Goal: Task Accomplishment & Management: Use online tool/utility

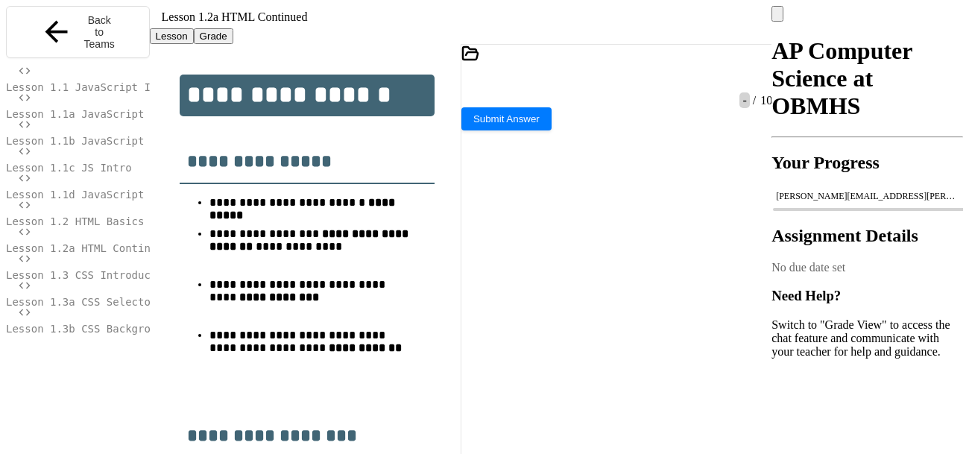
click at [80, 269] on span "Lesson 1.3 CSS Introduction" at bounding box center [91, 275] width 170 height 12
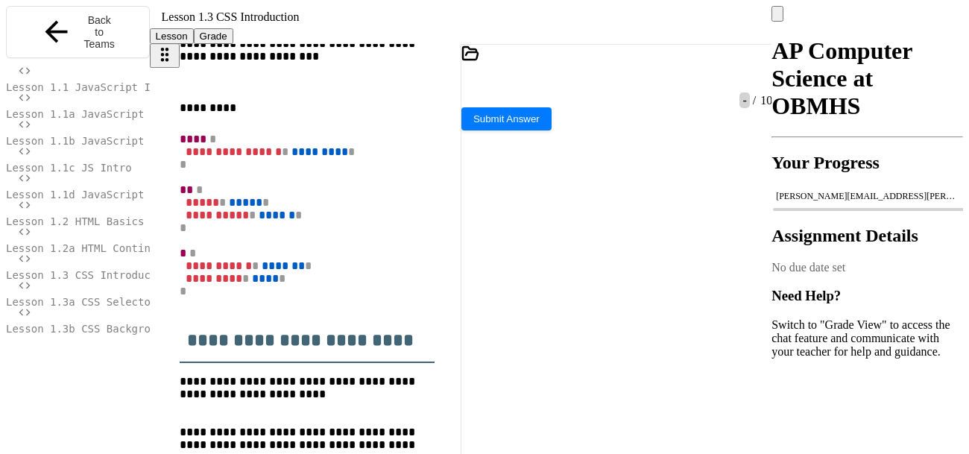
scroll to position [512, 0]
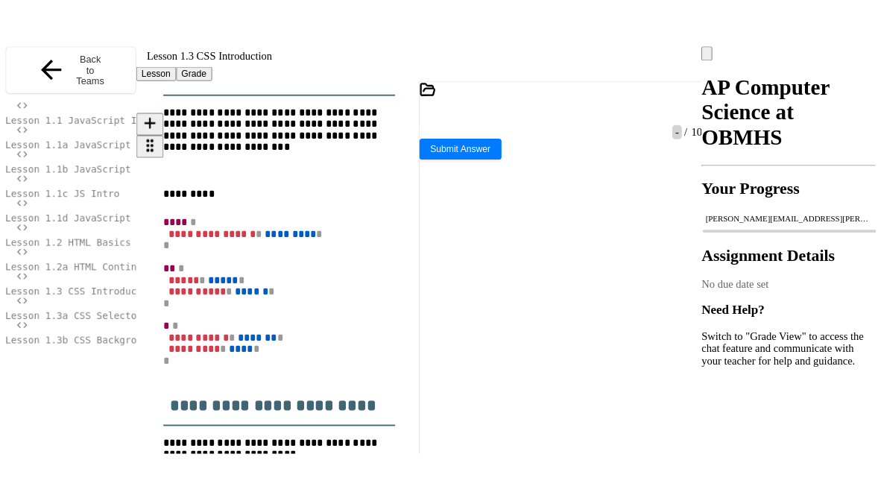
scroll to position [459, 0]
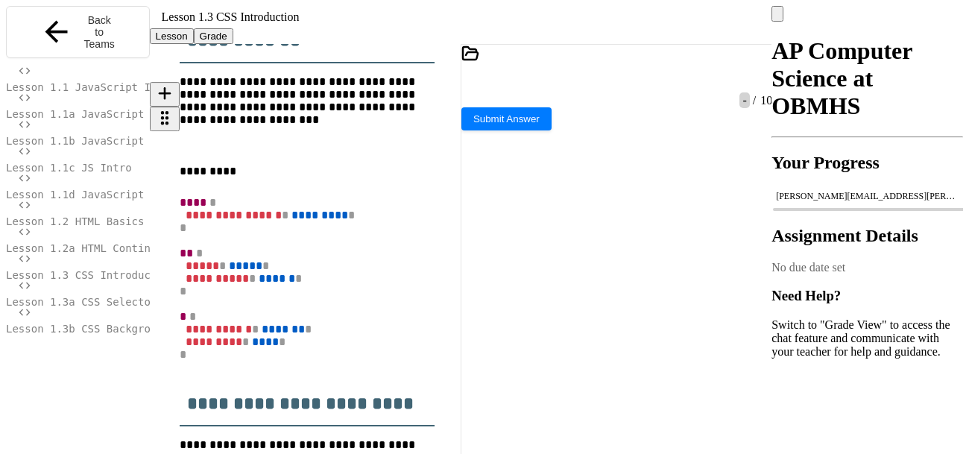
drag, startPoint x: 179, startPoint y: 125, endPoint x: 382, endPoint y: 361, distance: 310.7
copy p "**********"
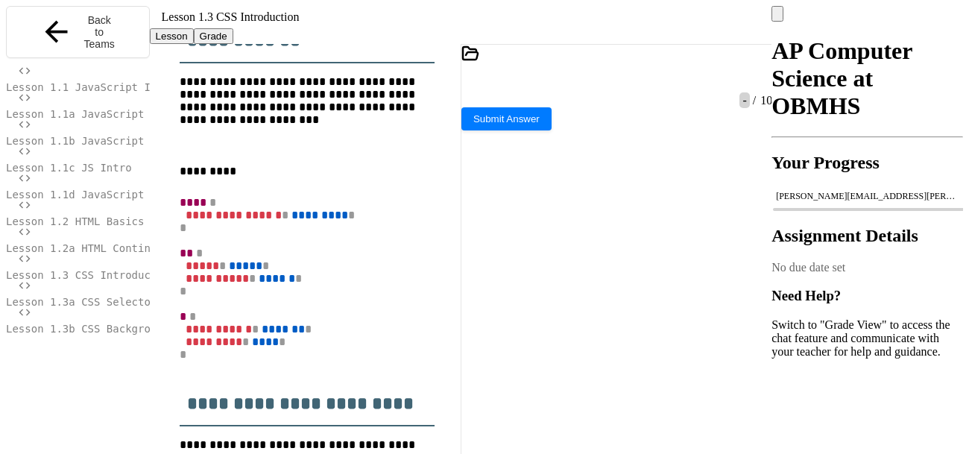
click at [520, 107] on div "index.html" at bounding box center [616, 100] width 311 height 13
click at [735, 88] on div at bounding box center [609, 80] width 296 height 28
click at [737, 89] on div at bounding box center [609, 80] width 296 height 28
click at [757, 80] on icon at bounding box center [757, 80] width 0 height 0
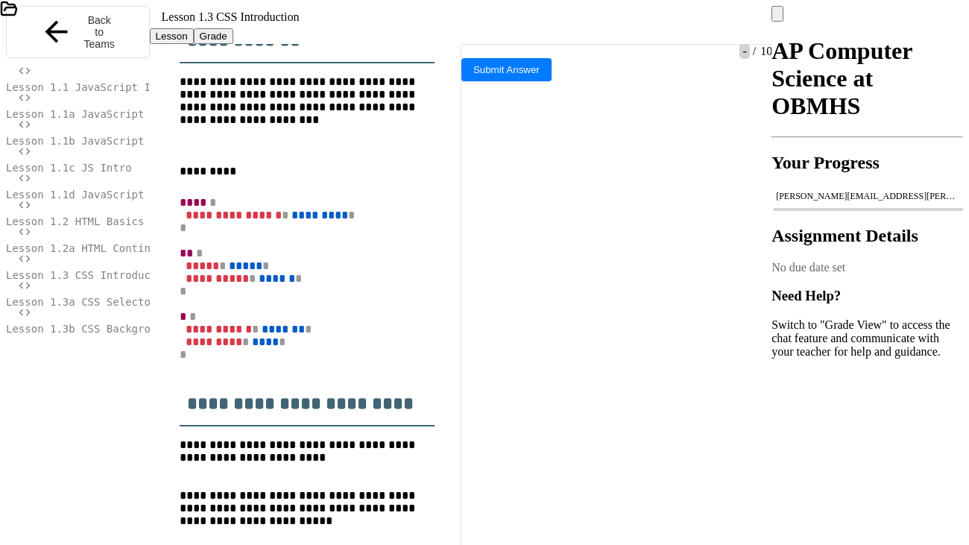
click at [475, 39] on icon at bounding box center [475, 39] width 0 height 0
click at [62, 55] on div "index.html" at bounding box center [242, 55] width 484 height 13
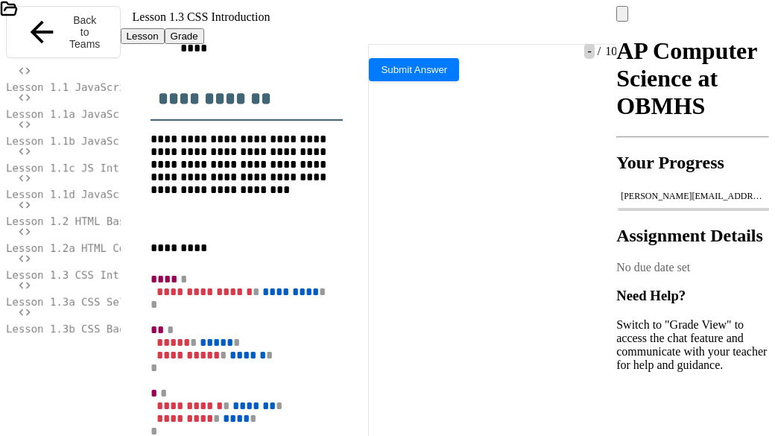
click at [379, 39] on icon at bounding box center [379, 39] width 0 height 0
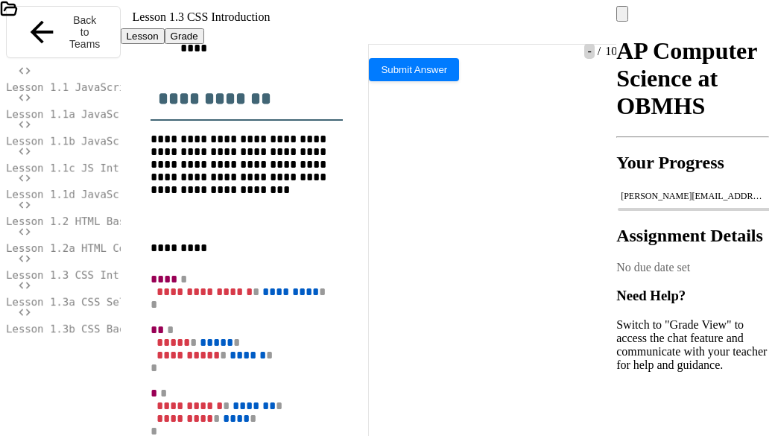
click at [379, 39] on icon at bounding box center [379, 39] width 0 height 0
drag, startPoint x: 229, startPoint y: 256, endPoint x: 36, endPoint y: 134, distance: 228.4
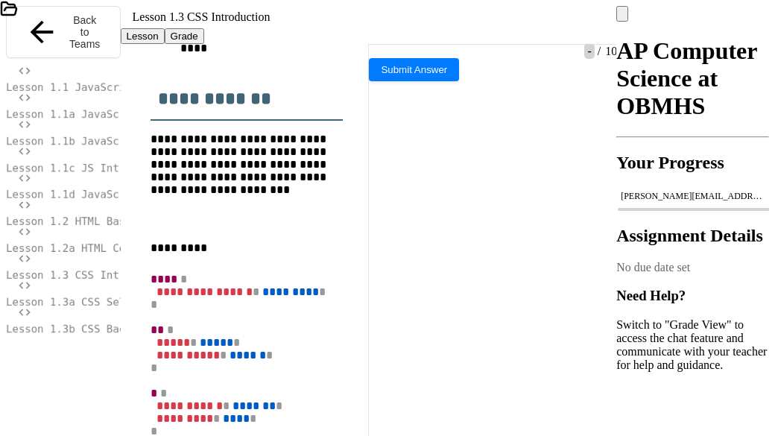
click at [362, 26] on div at bounding box center [380, 35] width 760 height 28
click at [379, 39] on icon at bounding box center [379, 39] width 0 height 0
drag, startPoint x: 57, startPoint y: 95, endPoint x: 7, endPoint y: 54, distance: 64.0
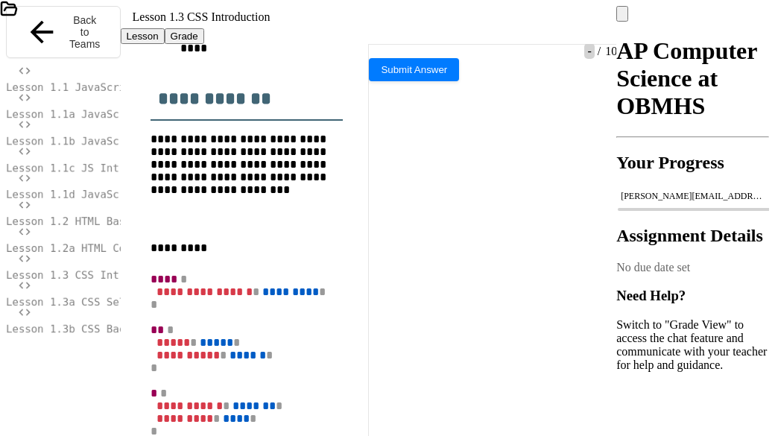
click at [379, 39] on icon at bounding box center [379, 39] width 0 height 0
click at [54, 49] on div "index.html" at bounding box center [193, 55] width 387 height 13
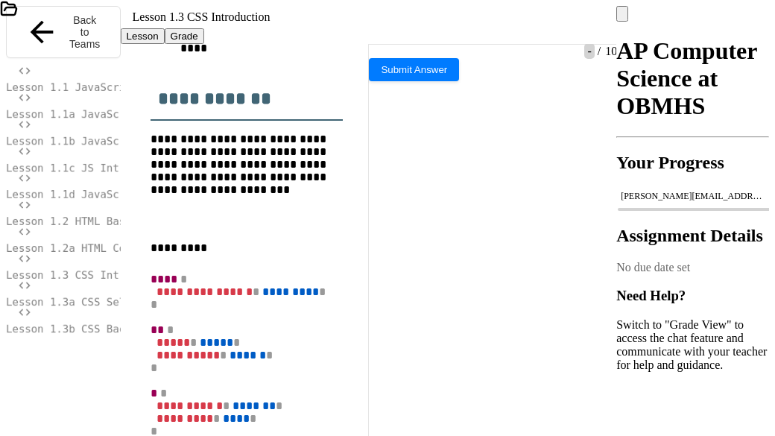
click at [379, 39] on icon at bounding box center [379, 39] width 0 height 0
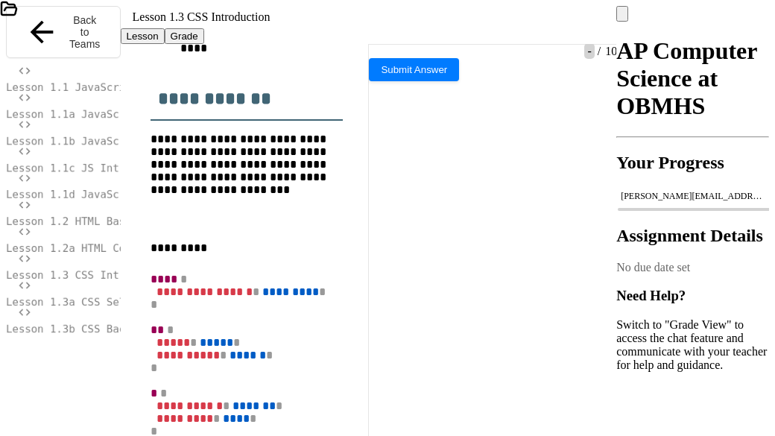
click at [379, 28] on div at bounding box center [381, 34] width 4 height 13
click at [30, 49] on div "index.html" at bounding box center [193, 55] width 387 height 13
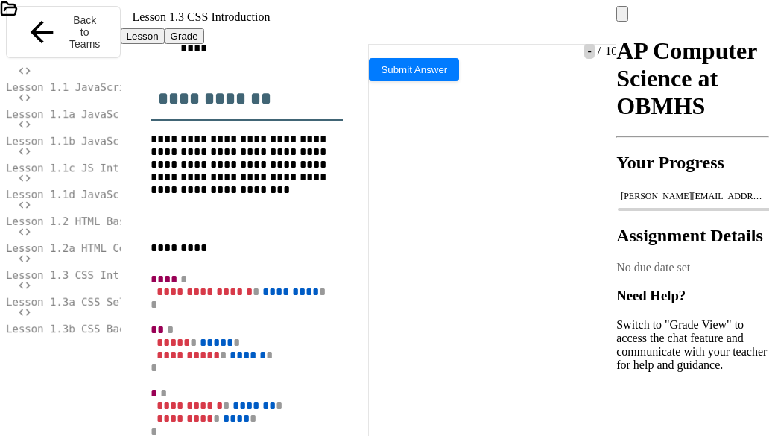
click at [379, 28] on div at bounding box center [381, 34] width 4 height 13
click at [382, 28] on div at bounding box center [381, 34] width 4 height 13
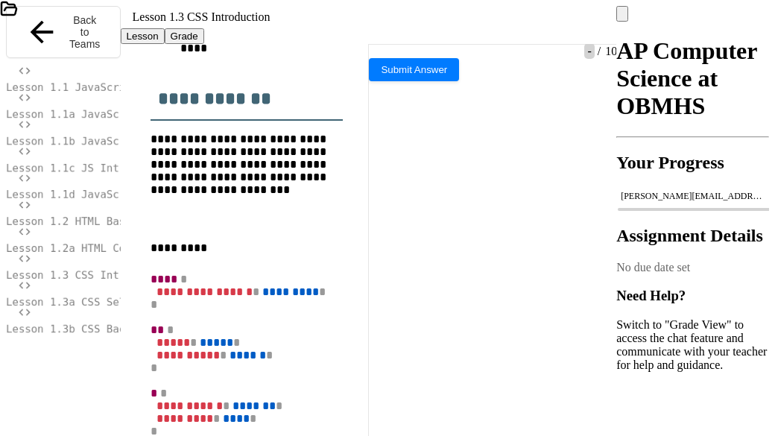
click at [379, 28] on div at bounding box center [381, 34] width 4 height 13
click at [379, 39] on icon at bounding box center [379, 39] width 0 height 0
drag, startPoint x: 211, startPoint y: 177, endPoint x: 88, endPoint y: 180, distance: 123.0
click at [379, 39] on icon at bounding box center [379, 39] width 0 height 0
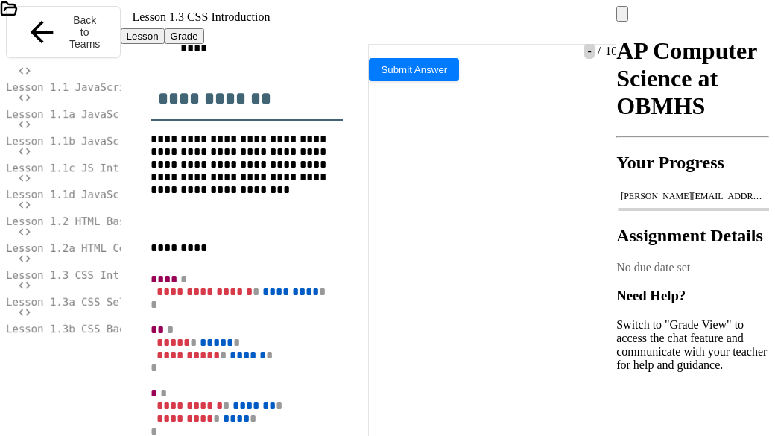
click at [379, 39] on icon at bounding box center [379, 39] width 0 height 0
click at [382, 28] on div at bounding box center [381, 34] width 4 height 13
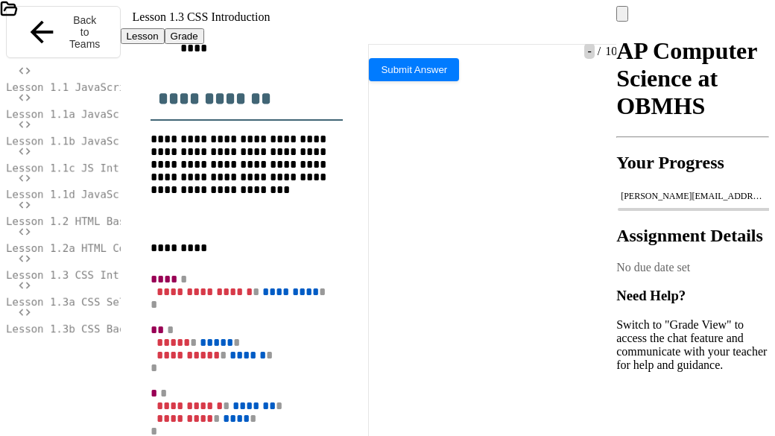
click at [393, 42] on icon at bounding box center [389, 47] width 8 height 10
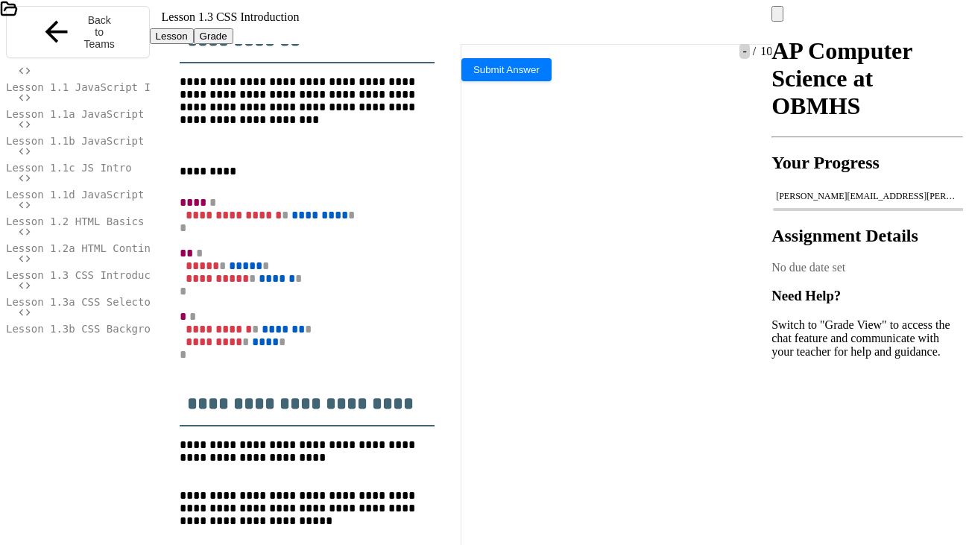
click at [479, 28] on div at bounding box center [477, 34] width 4 height 13
click at [475, 39] on icon at bounding box center [475, 39] width 0 height 0
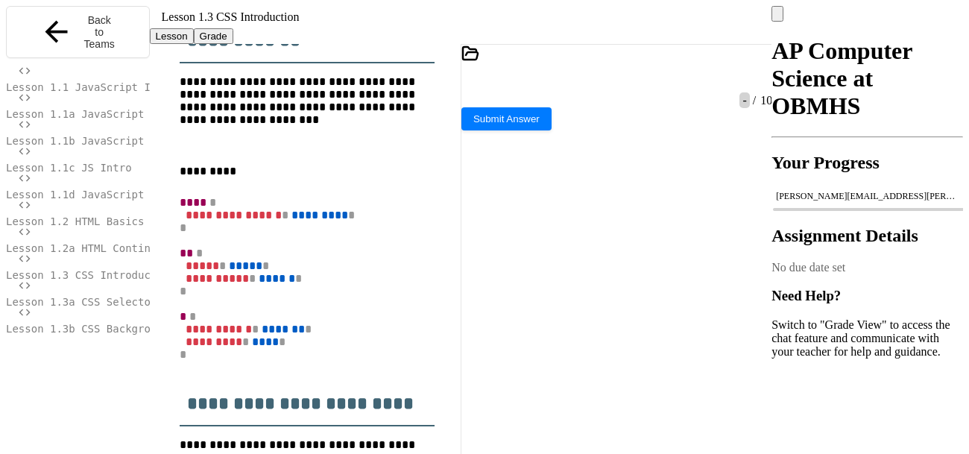
click at [761, 83] on icon at bounding box center [766, 88] width 10 height 10
click at [539, 123] on span "Submit Answer" at bounding box center [506, 117] width 66 height 11
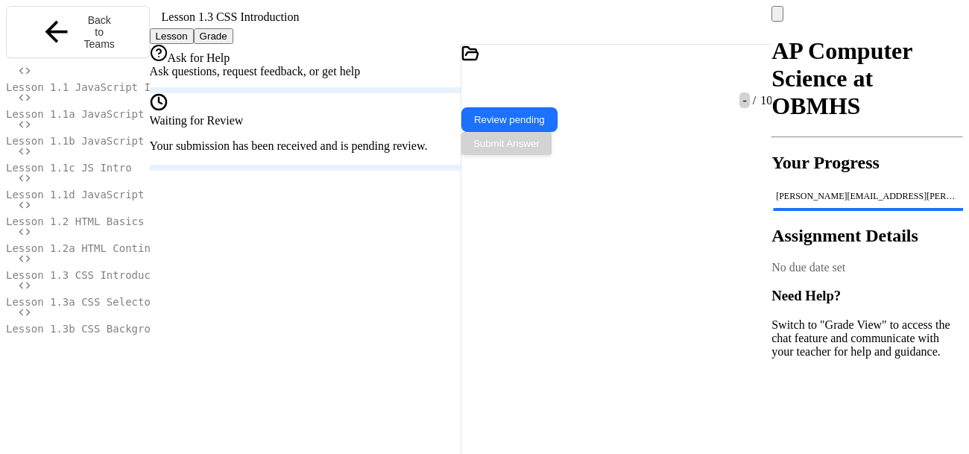
click at [50, 296] on span "Lesson 1.3a CSS Selectors" at bounding box center [84, 302] width 157 height 12
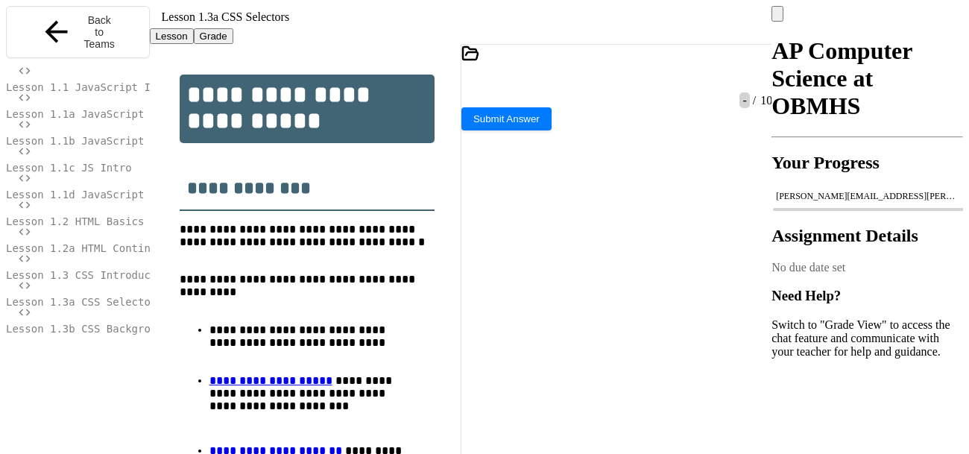
click at [56, 296] on span "Lesson 1.3a CSS Selectors" at bounding box center [84, 302] width 157 height 12
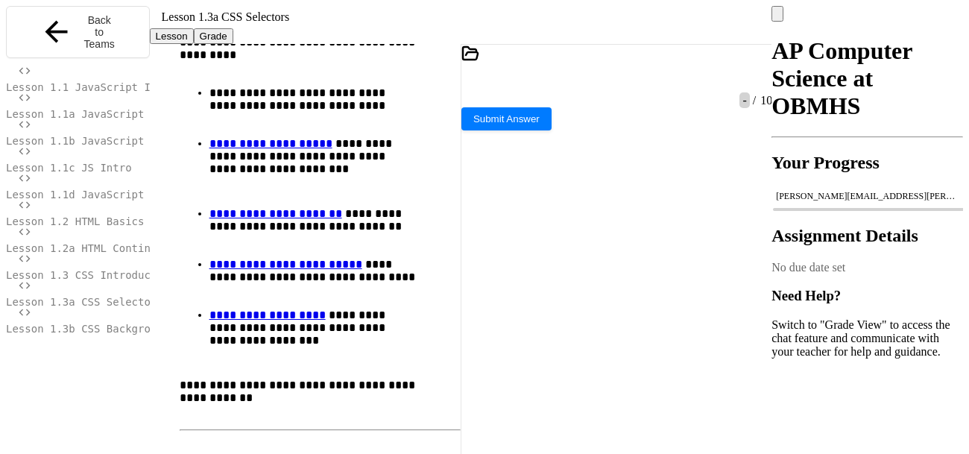
scroll to position [234, 0]
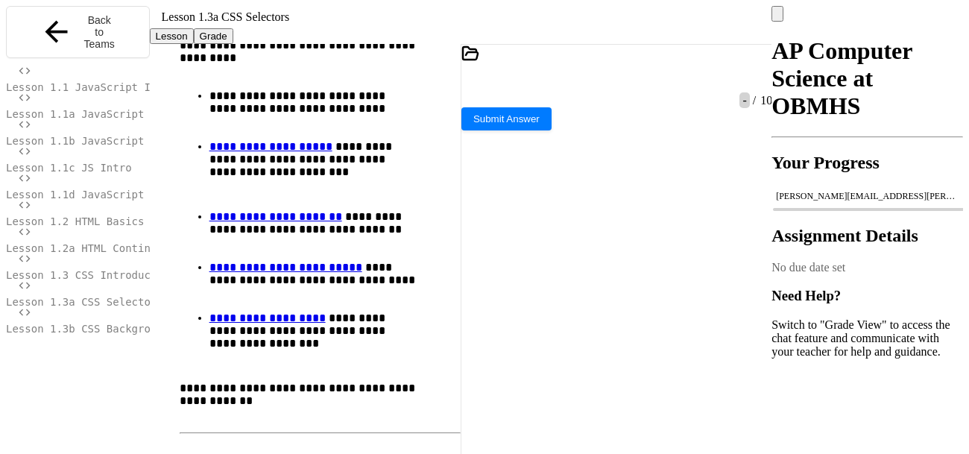
click at [757, 80] on icon at bounding box center [757, 80] width 0 height 0
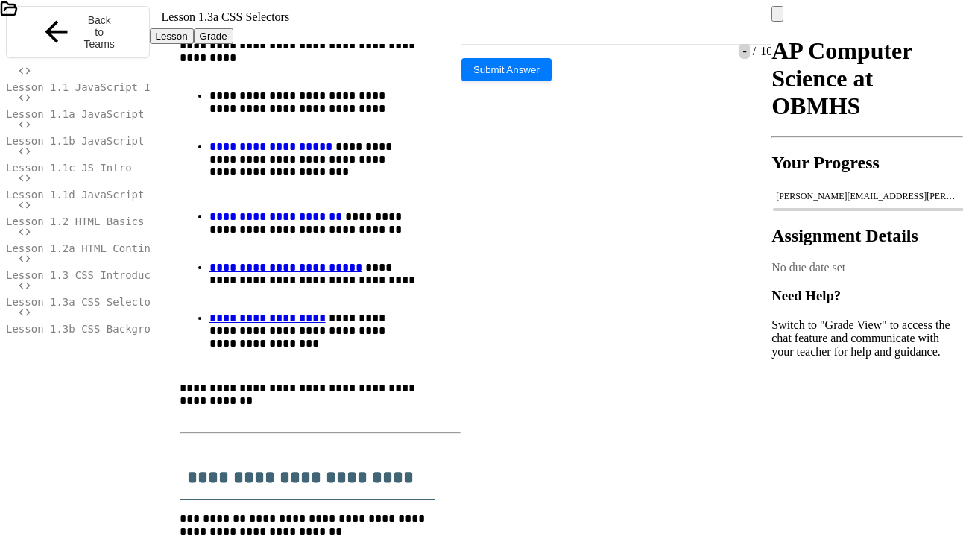
click at [479, 28] on div at bounding box center [477, 34] width 4 height 13
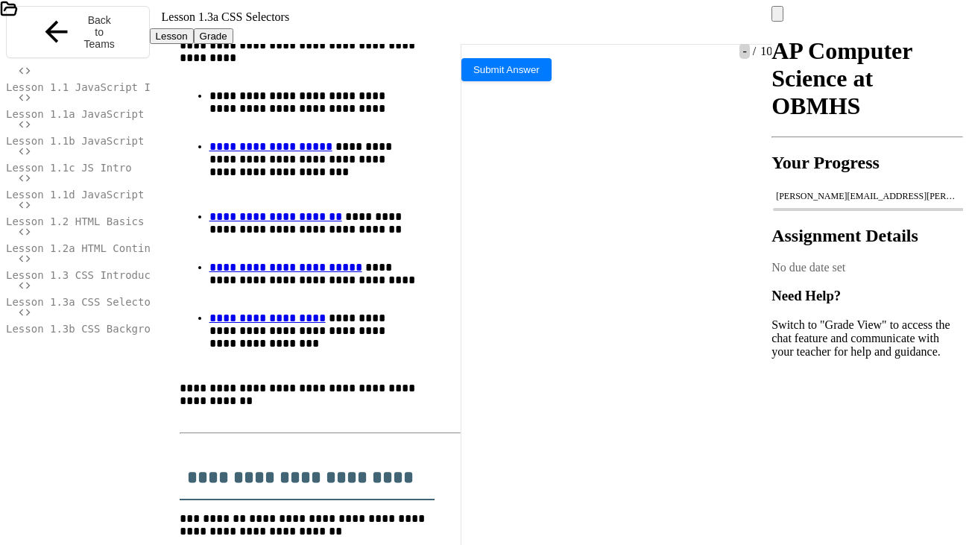
click at [475, 39] on icon at bounding box center [475, 39] width 0 height 0
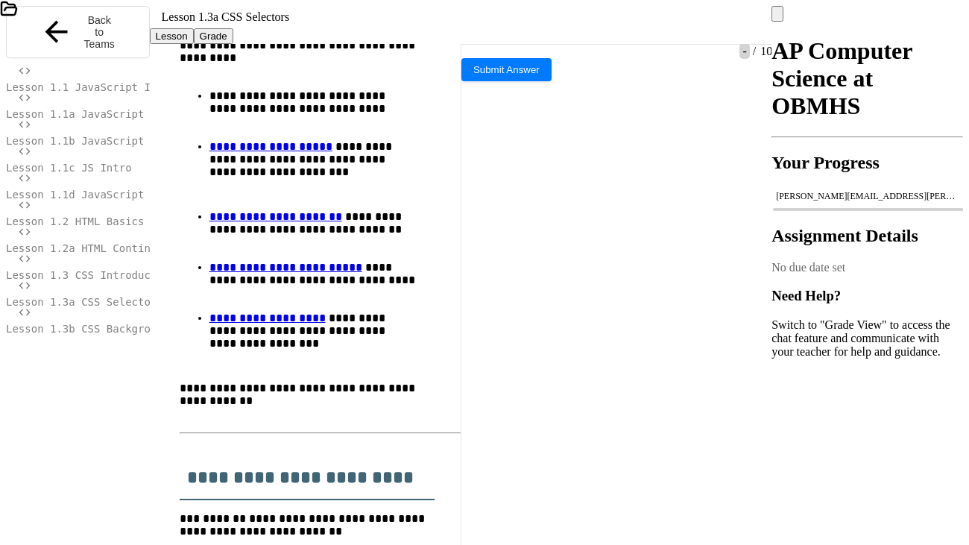
click at [475, 39] on icon at bounding box center [475, 39] width 0 height 0
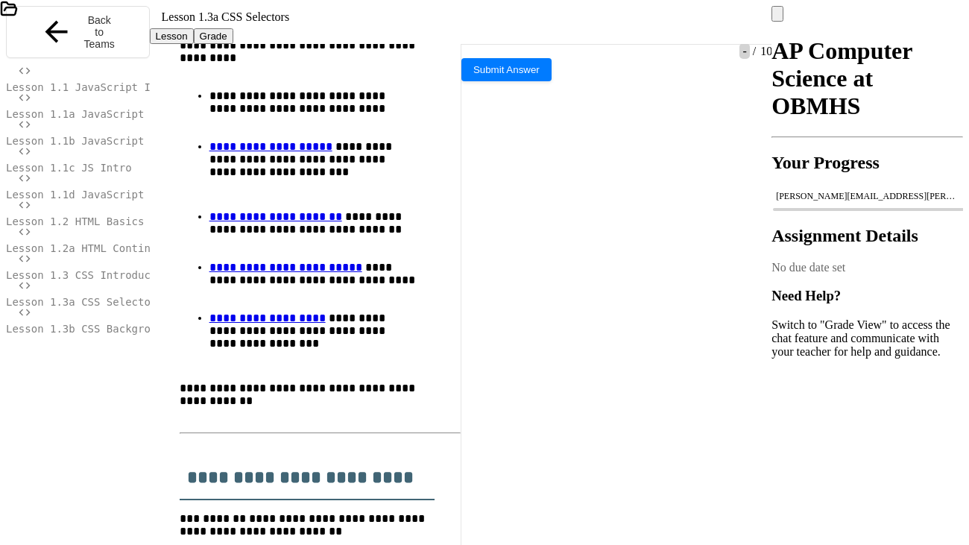
click at [37, 57] on div "index.html" at bounding box center [242, 55] width 484 height 13
click at [38, 53] on div "index.html" at bounding box center [242, 55] width 484 height 13
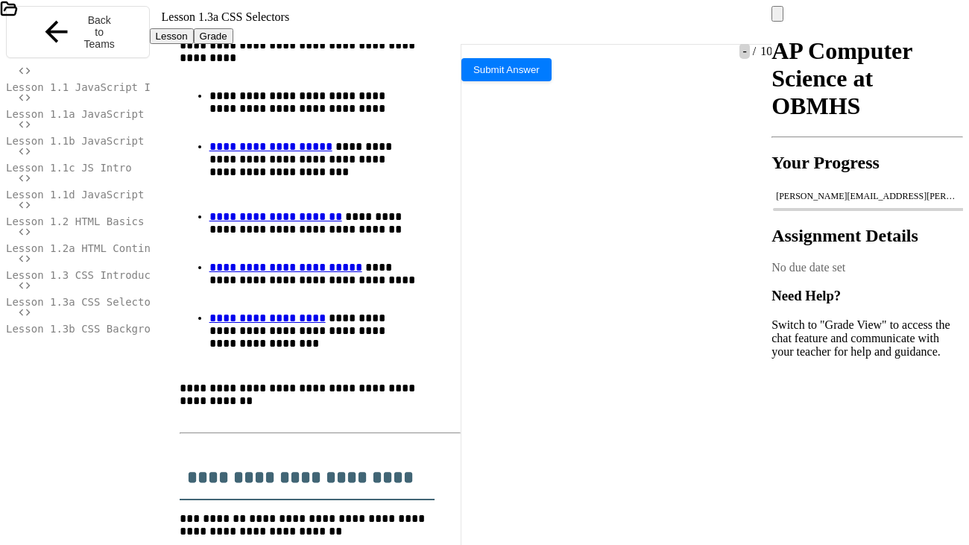
click at [475, 39] on icon at bounding box center [475, 39] width 0 height 0
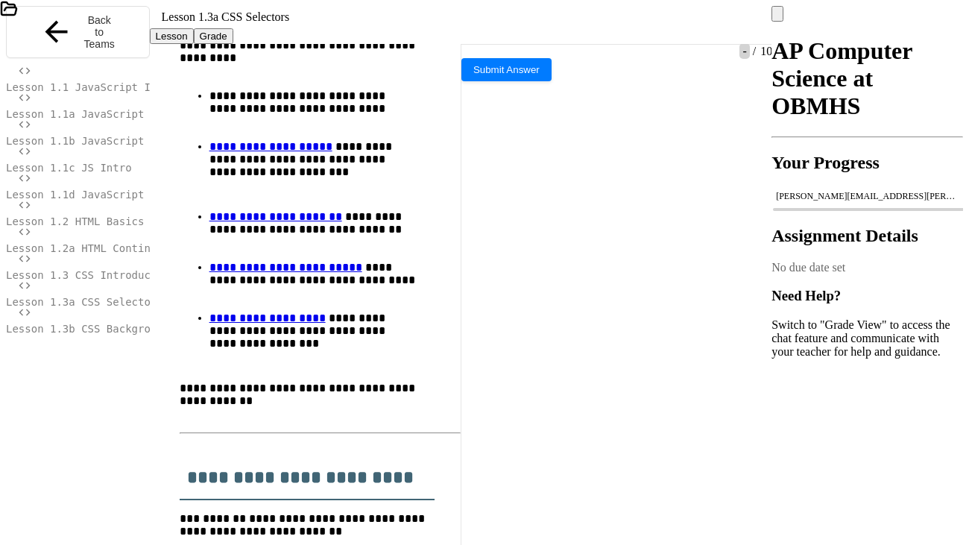
click at [475, 39] on icon at bounding box center [475, 39] width 0 height 0
click at [479, 28] on div at bounding box center [477, 34] width 4 height 13
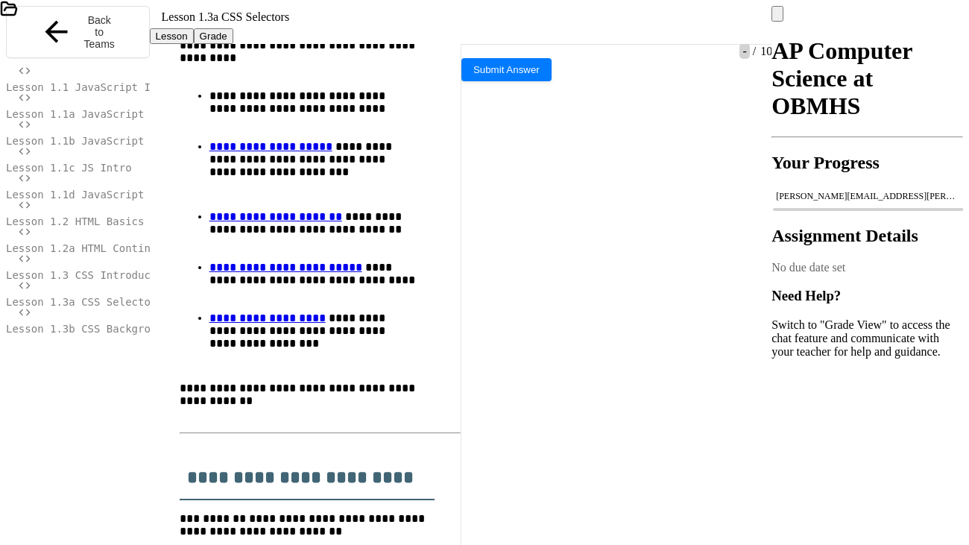
click at [475, 39] on icon at bounding box center [475, 39] width 0 height 0
click at [12, 49] on div "index.html" at bounding box center [242, 55] width 484 height 13
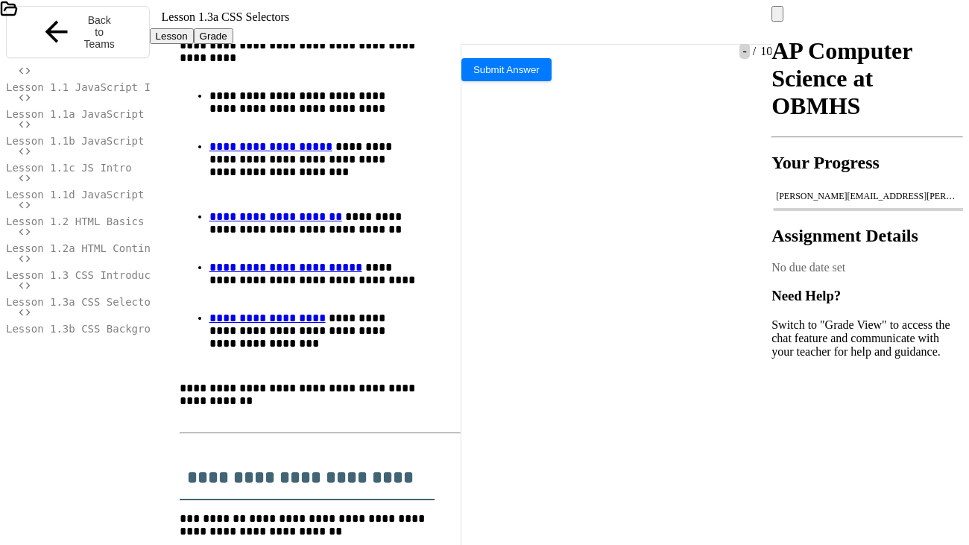
drag, startPoint x: 351, startPoint y: 217, endPoint x: 157, endPoint y: 217, distance: 193.7
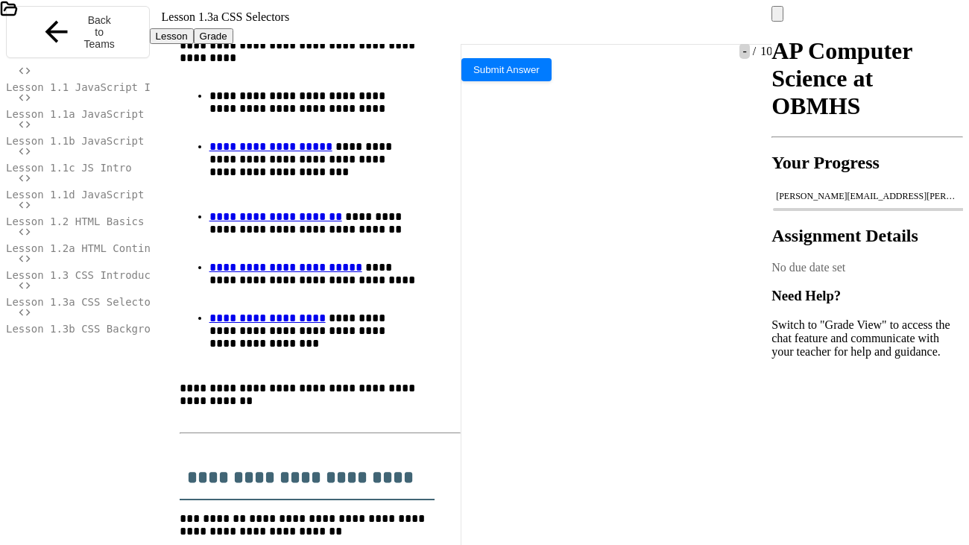
drag, startPoint x: 124, startPoint y: 268, endPoint x: 29, endPoint y: 208, distance: 112.2
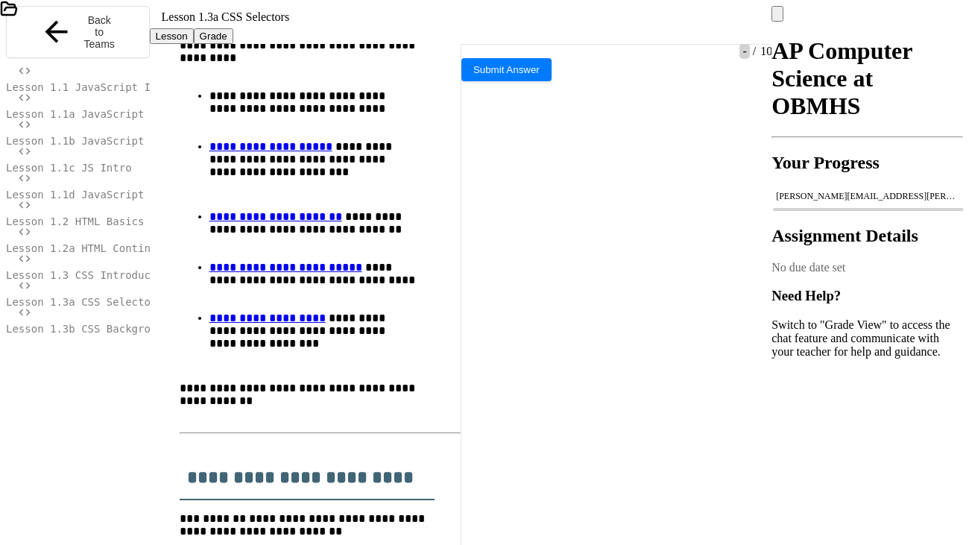
click at [475, 39] on icon at bounding box center [475, 39] width 0 height 0
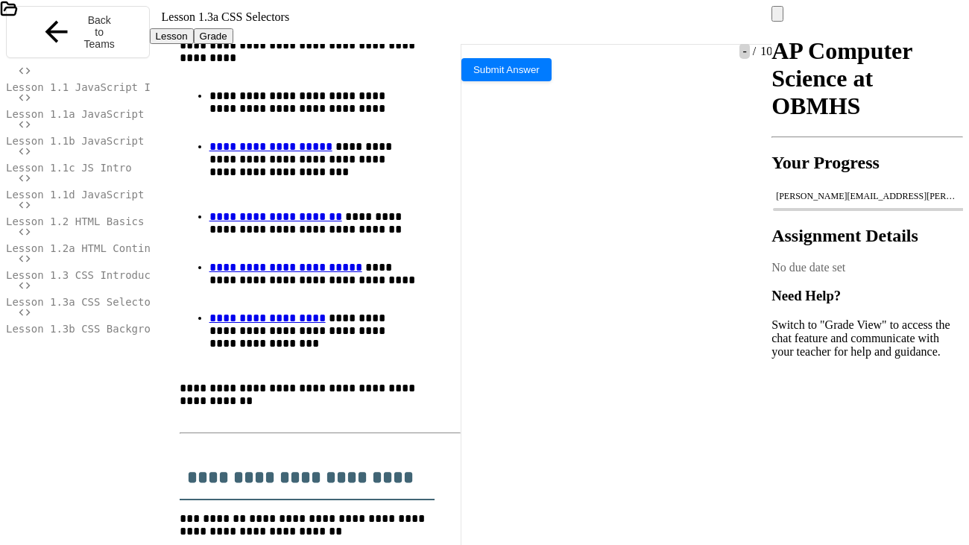
click at [475, 39] on icon at bounding box center [475, 39] width 0 height 0
drag, startPoint x: 209, startPoint y: 287, endPoint x: 130, endPoint y: 284, distance: 79.8
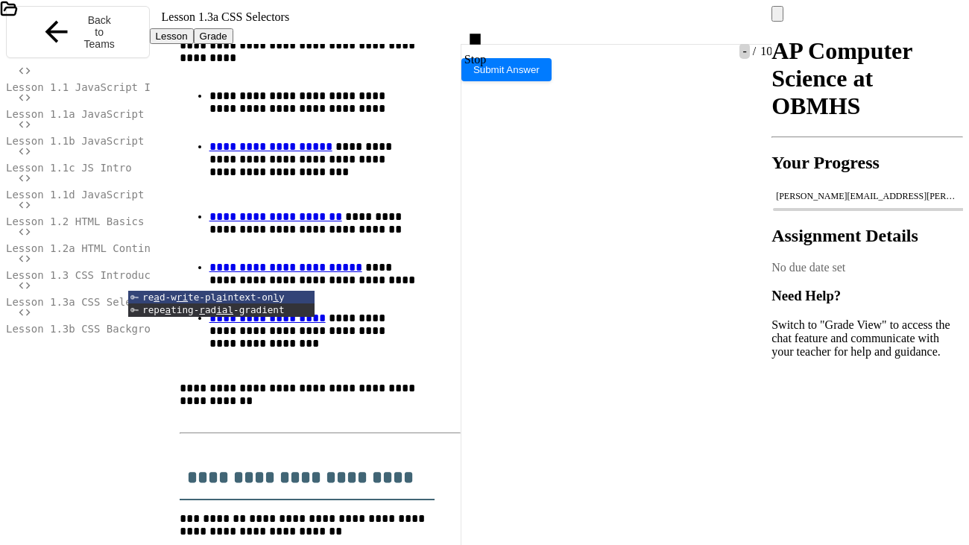
click at [475, 28] on icon at bounding box center [475, 39] width 22 height 22
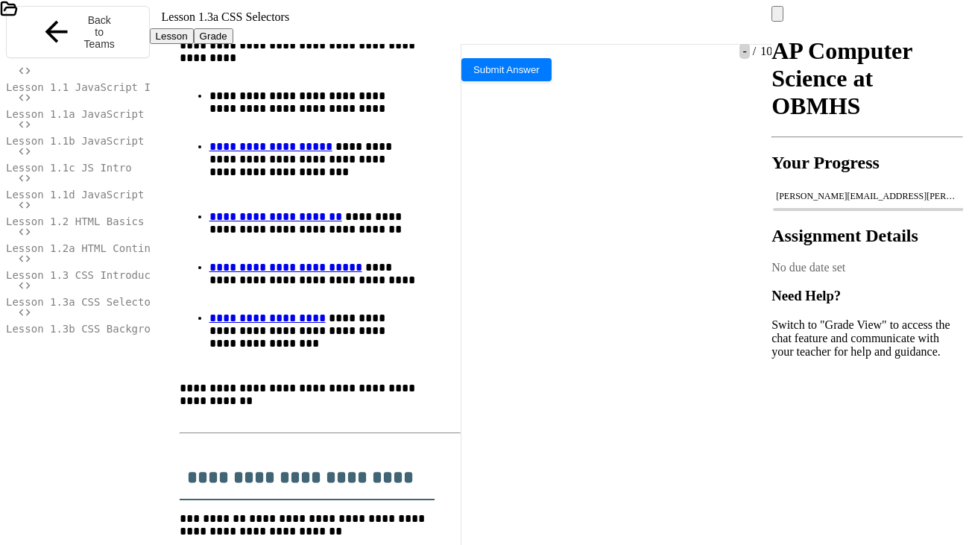
click at [475, 28] on div at bounding box center [477, 34] width 4 height 13
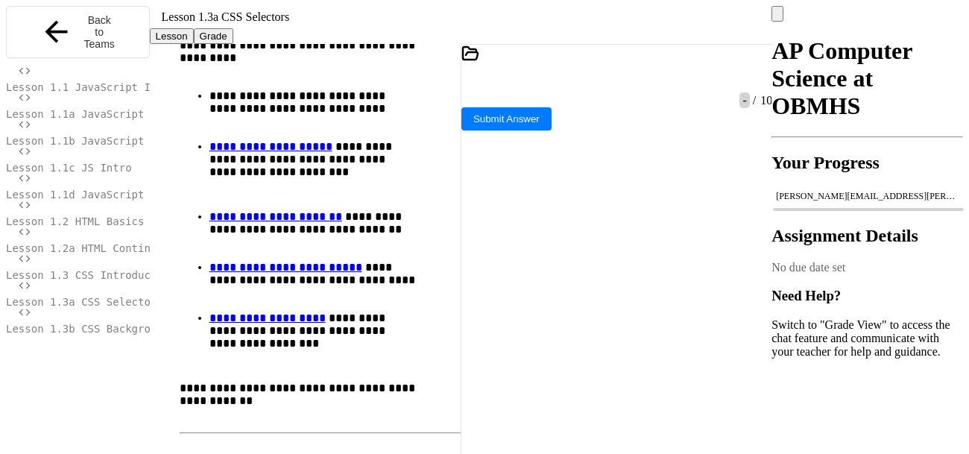
click at [757, 80] on icon at bounding box center [757, 80] width 0 height 0
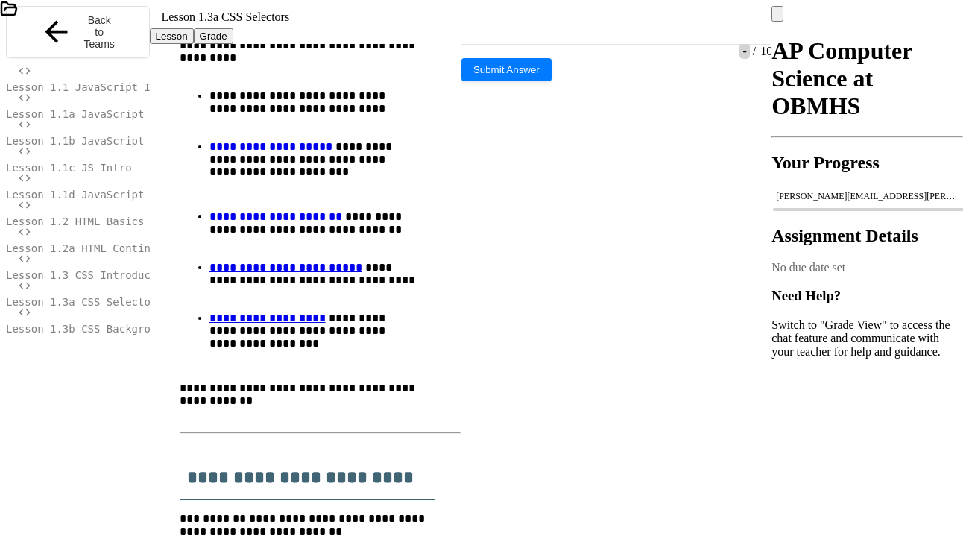
drag, startPoint x: 226, startPoint y: 338, endPoint x: 31, endPoint y: 75, distance: 328.2
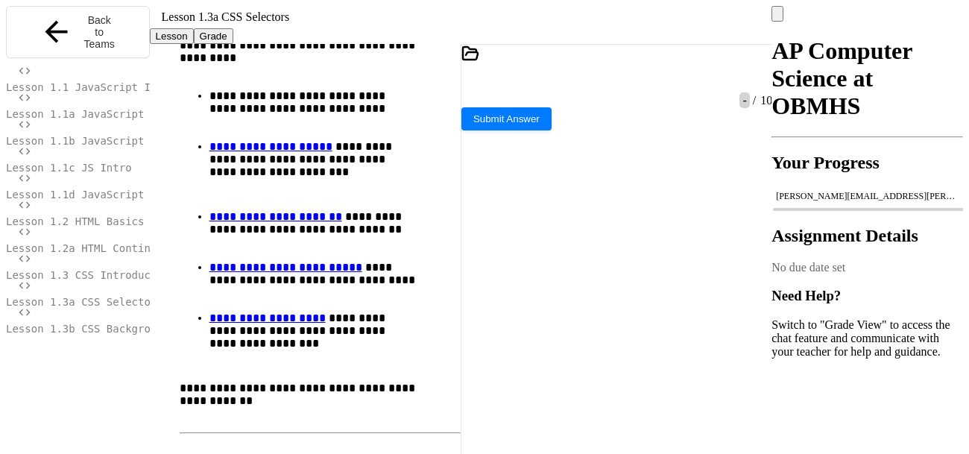
type input "***"
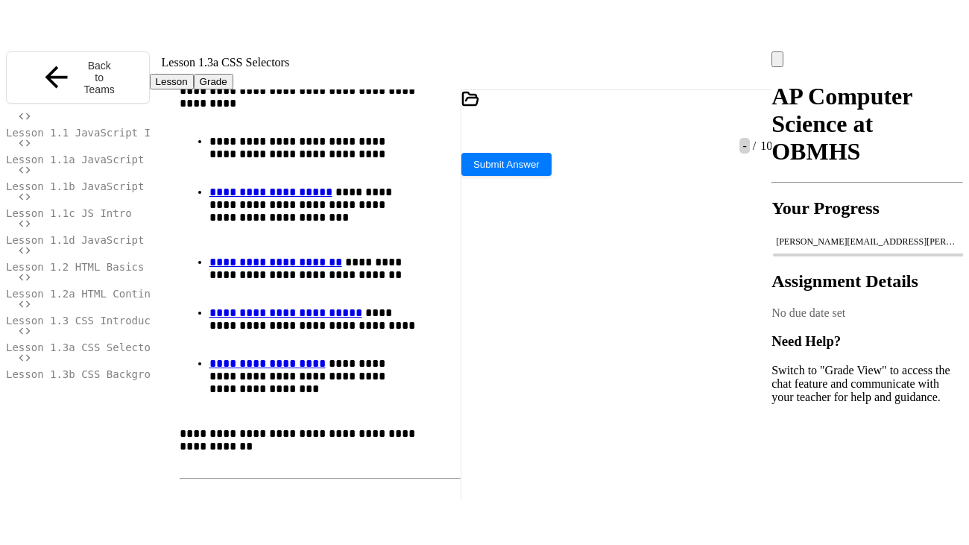
scroll to position [0, 33]
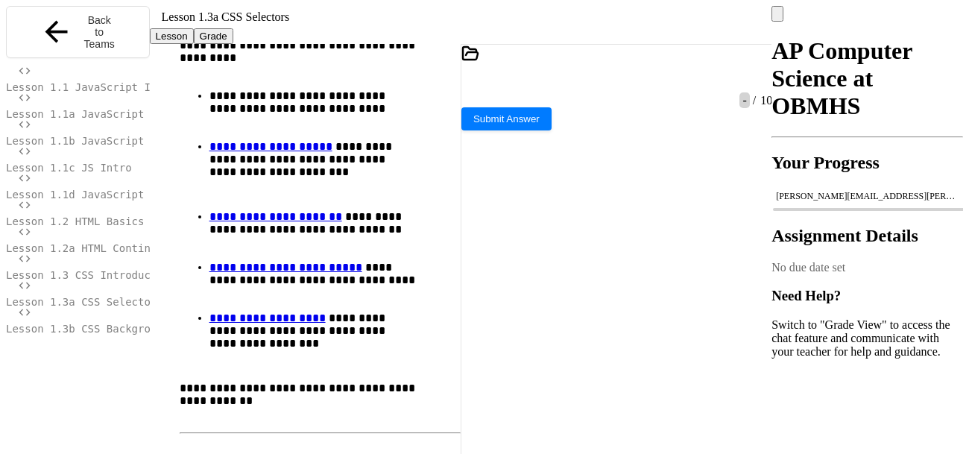
click at [757, 94] on div at bounding box center [764, 80] width 15 height 28
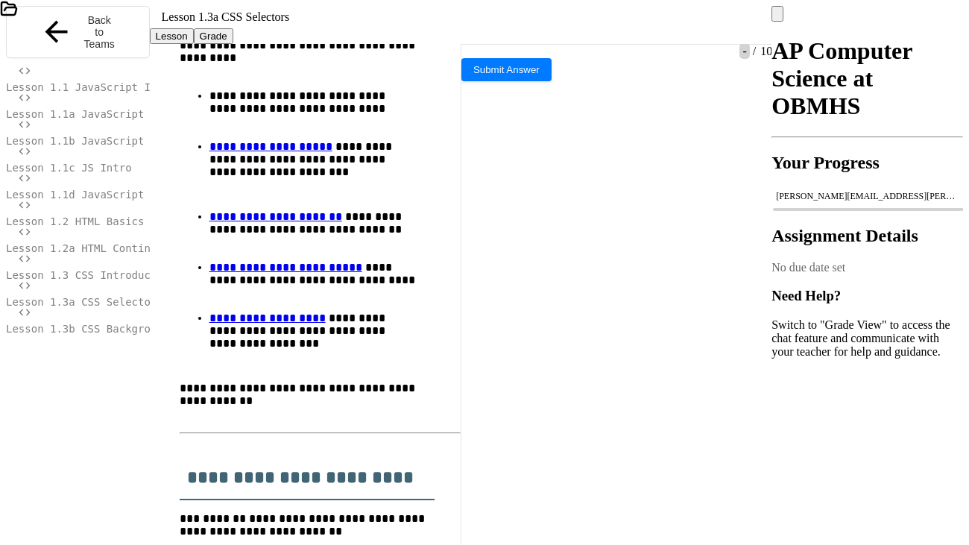
click at [16, 15] on icon at bounding box center [8, 8] width 15 height 13
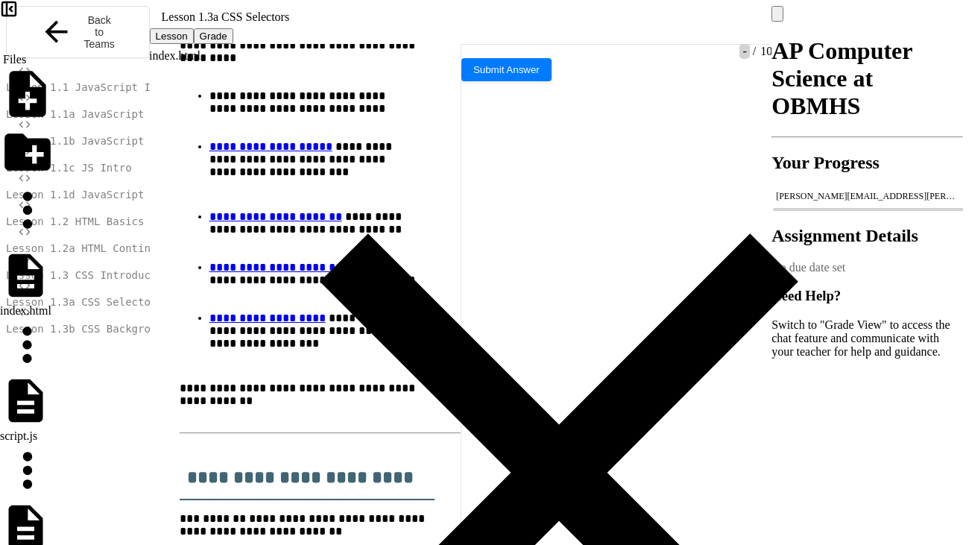
click at [16, 16] on rect at bounding box center [8, 8] width 13 height 13
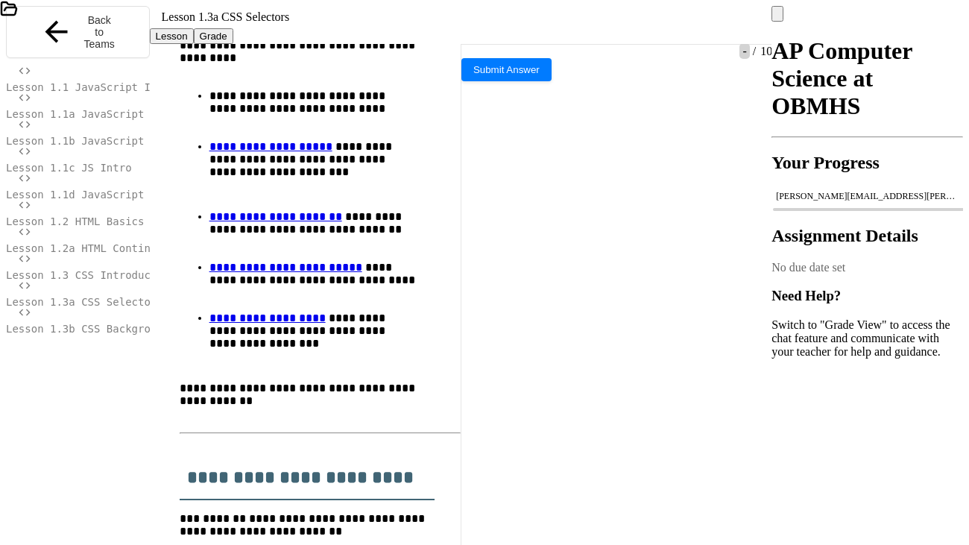
click at [68, 63] on icon at bounding box center [242, 305] width 484 height 484
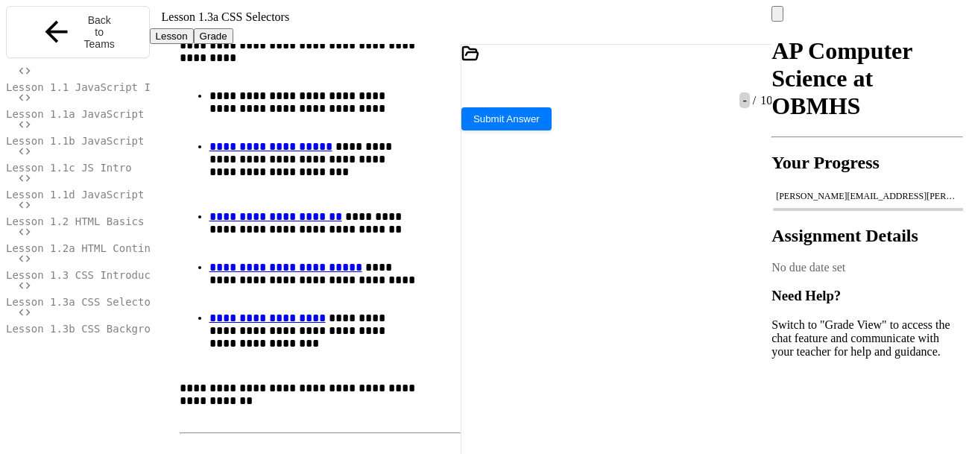
click at [757, 72] on div at bounding box center [764, 80] width 15 height 28
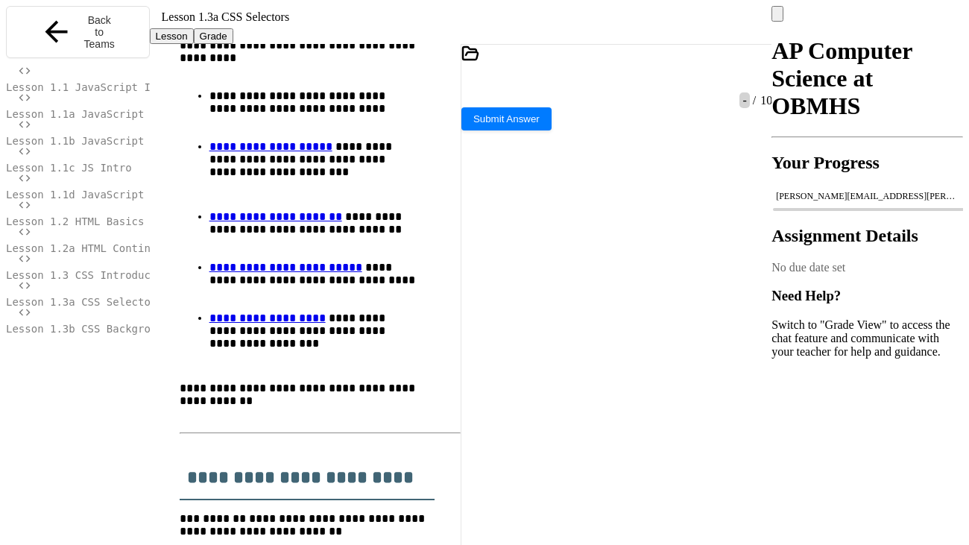
click at [607, 73] on div at bounding box center [609, 79] width 4 height 13
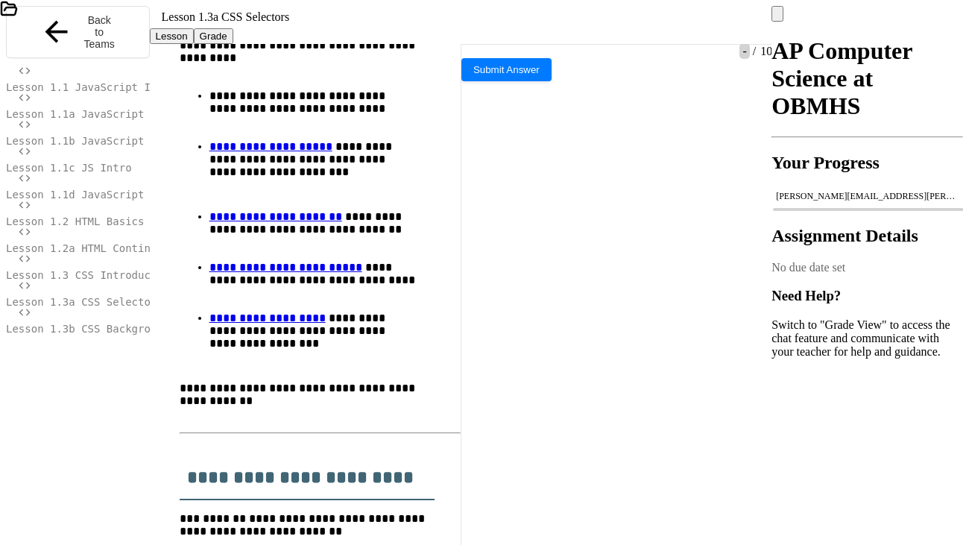
click at [475, 28] on div at bounding box center [477, 34] width 4 height 13
drag, startPoint x: 300, startPoint y: 117, endPoint x: 38, endPoint y: 58, distance: 268.1
click at [475, 39] on icon at bounding box center [475, 39] width 0 height 0
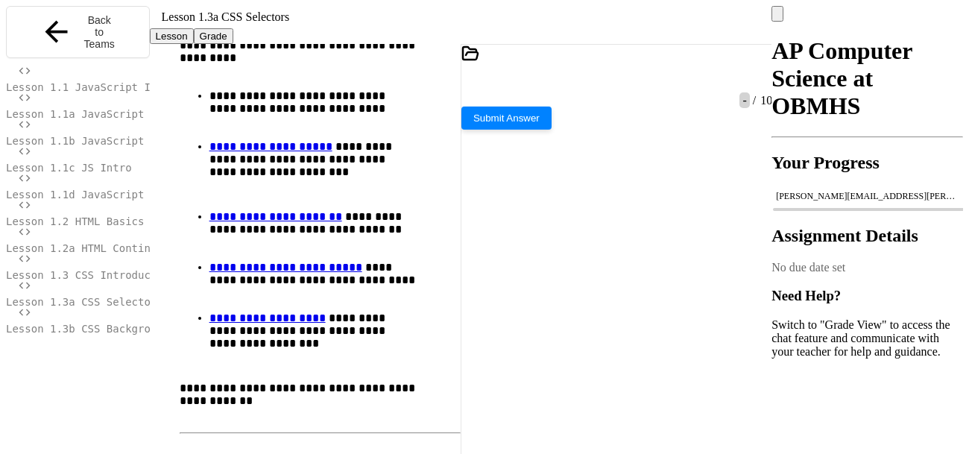
click at [551, 130] on button "Submit Answer" at bounding box center [506, 118] width 90 height 23
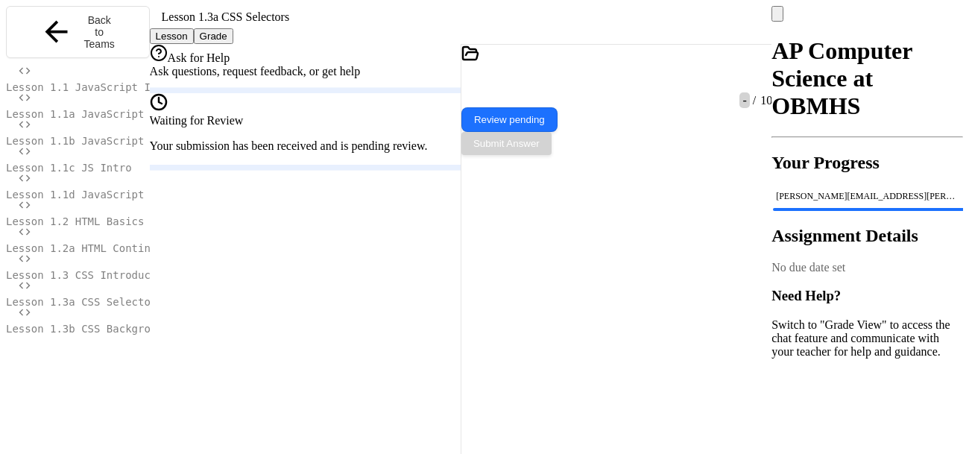
click at [86, 329] on div "Lesson 1.3b CSS Backgrounds" at bounding box center [78, 319] width 144 height 27
click at [87, 323] on span "Lesson 1.3b CSS Backgrounds" at bounding box center [91, 329] width 170 height 12
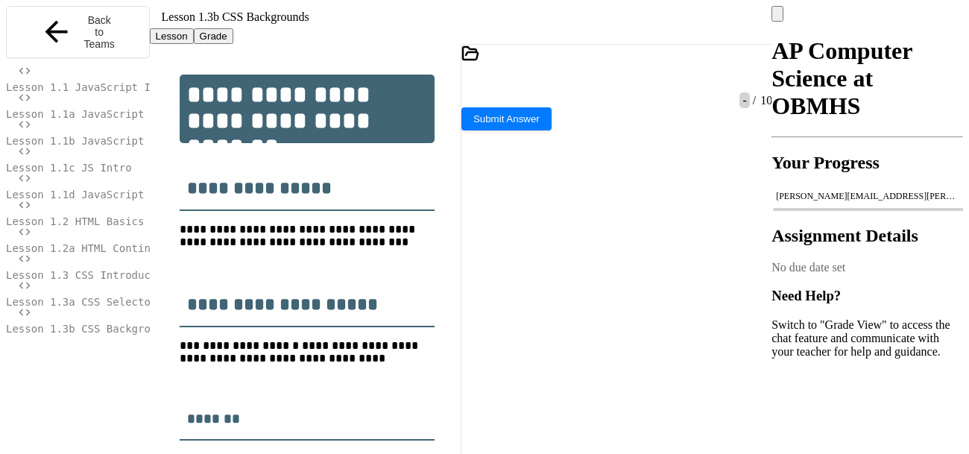
click at [757, 80] on icon at bounding box center [757, 80] width 0 height 0
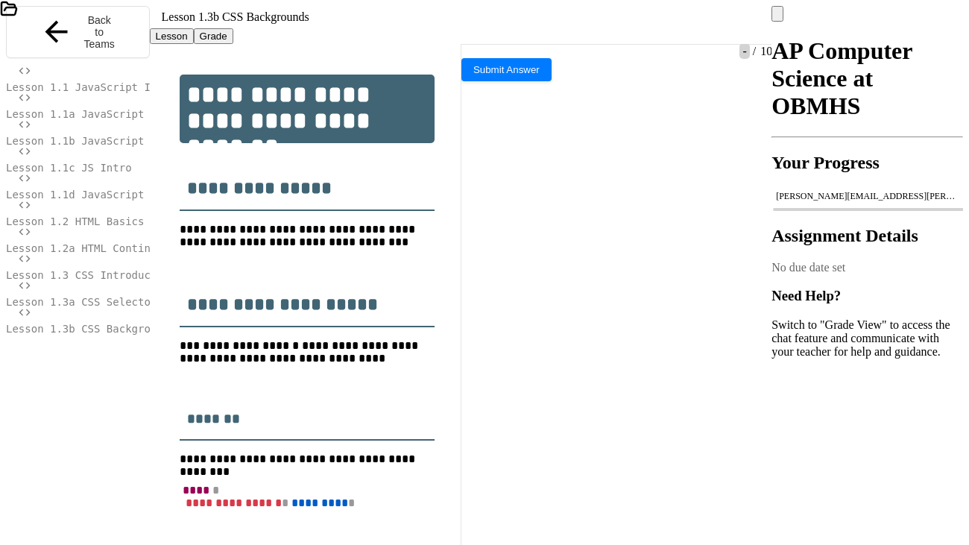
click at [475, 39] on icon at bounding box center [475, 39] width 0 height 0
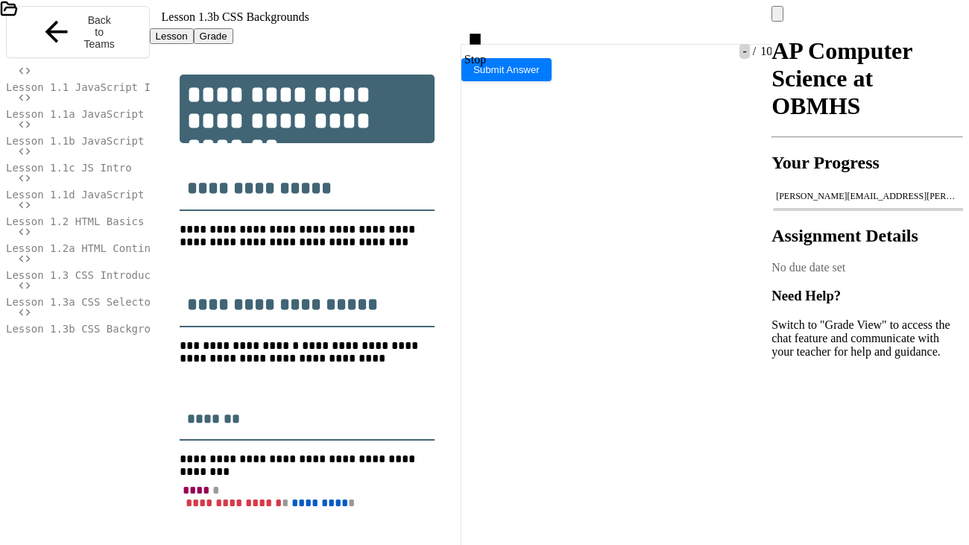
click at [475, 39] on icon at bounding box center [475, 39] width 0 height 0
click at [479, 28] on div at bounding box center [477, 34] width 4 height 13
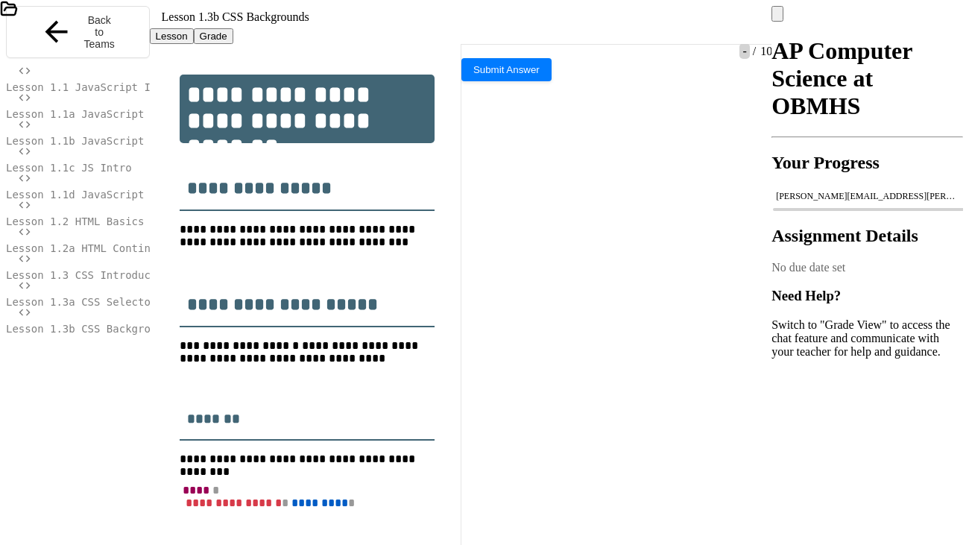
click at [479, 29] on div at bounding box center [477, 34] width 4 height 13
click at [475, 39] on icon at bounding box center [475, 39] width 0 height 0
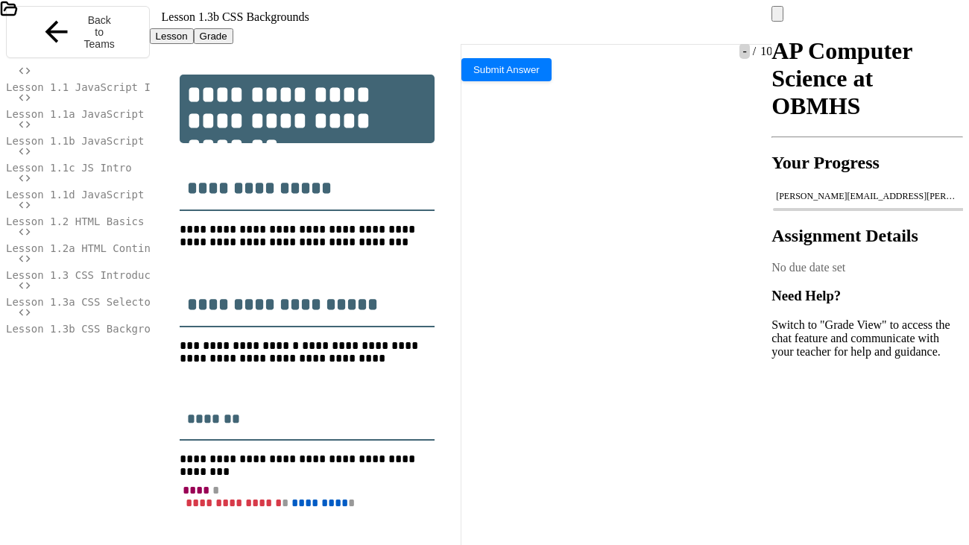
click at [479, 28] on div at bounding box center [477, 34] width 4 height 13
drag, startPoint x: 200, startPoint y: 87, endPoint x: 165, endPoint y: 89, distance: 35.8
click at [475, 39] on icon at bounding box center [475, 39] width 0 height 0
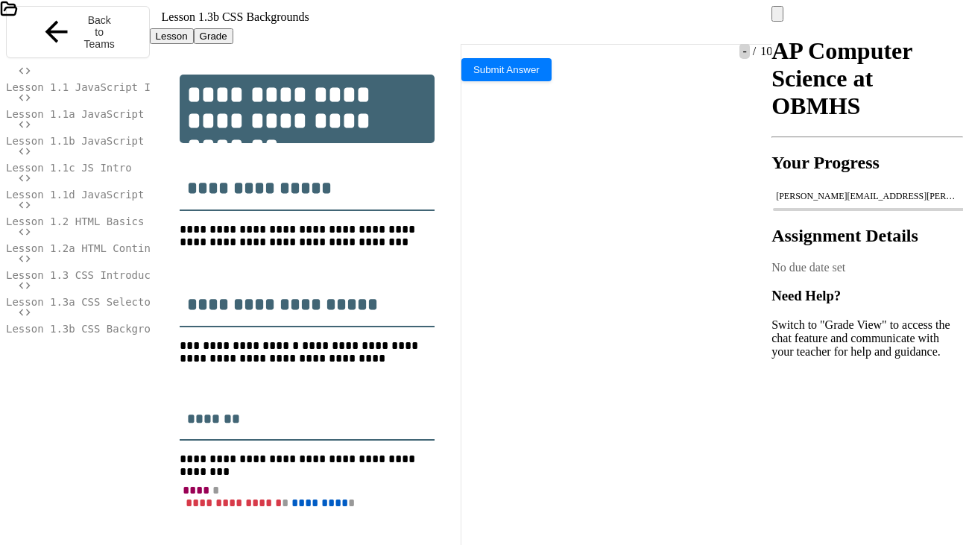
drag, startPoint x: 197, startPoint y: 87, endPoint x: 168, endPoint y: 92, distance: 29.4
click at [475, 39] on icon at bounding box center [475, 39] width 0 height 0
drag, startPoint x: 200, startPoint y: 86, endPoint x: 163, endPoint y: 88, distance: 36.5
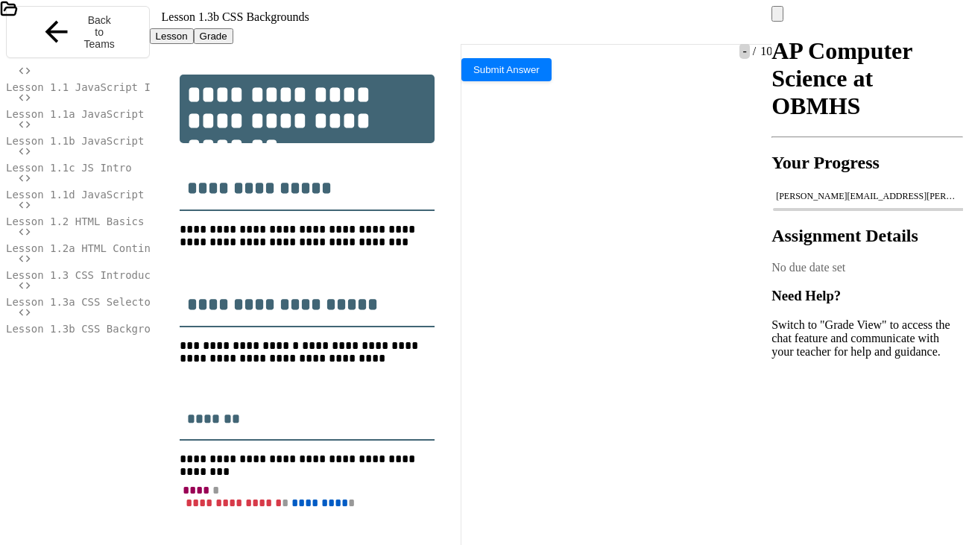
drag, startPoint x: 208, startPoint y: 85, endPoint x: 159, endPoint y: 89, distance: 49.3
click at [475, 39] on icon at bounding box center [475, 39] width 0 height 0
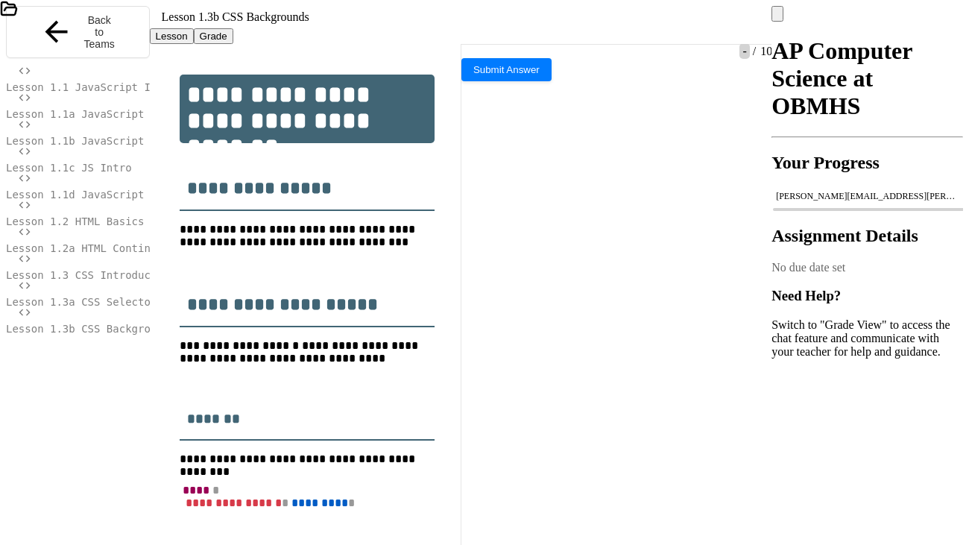
click at [475, 39] on icon at bounding box center [475, 39] width 0 height 0
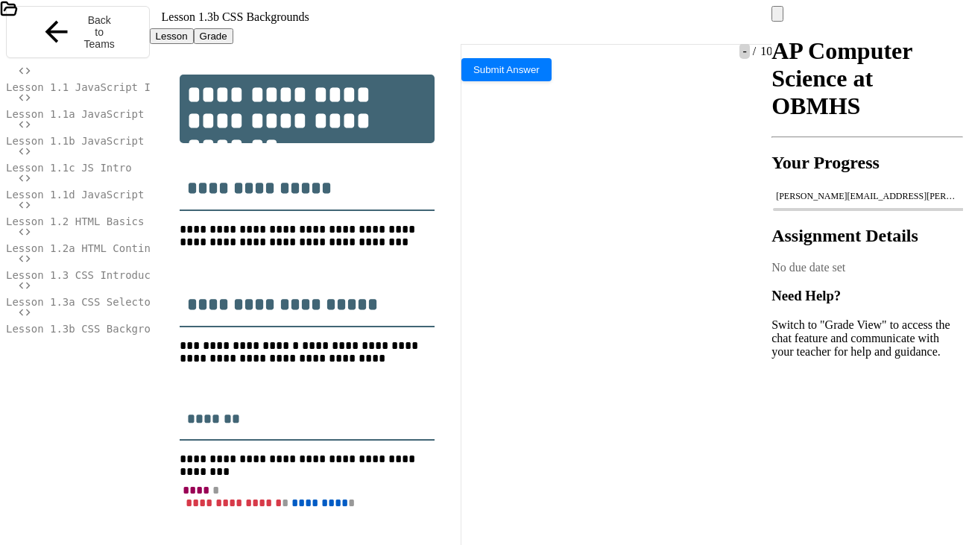
click at [475, 39] on icon at bounding box center [475, 39] width 0 height 0
click at [479, 28] on div at bounding box center [477, 34] width 4 height 13
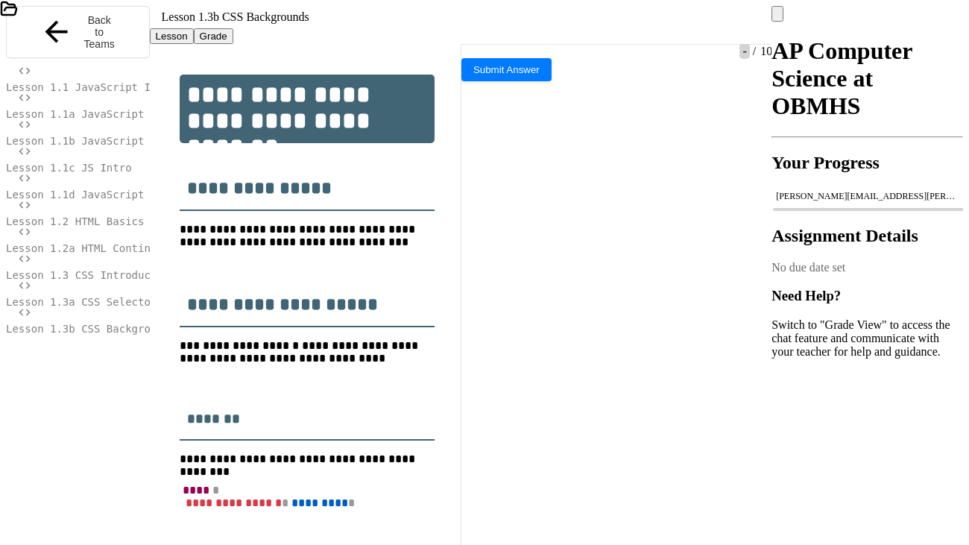
click at [475, 28] on div at bounding box center [477, 34] width 4 height 13
click at [475, 39] on icon at bounding box center [475, 39] width 0 height 0
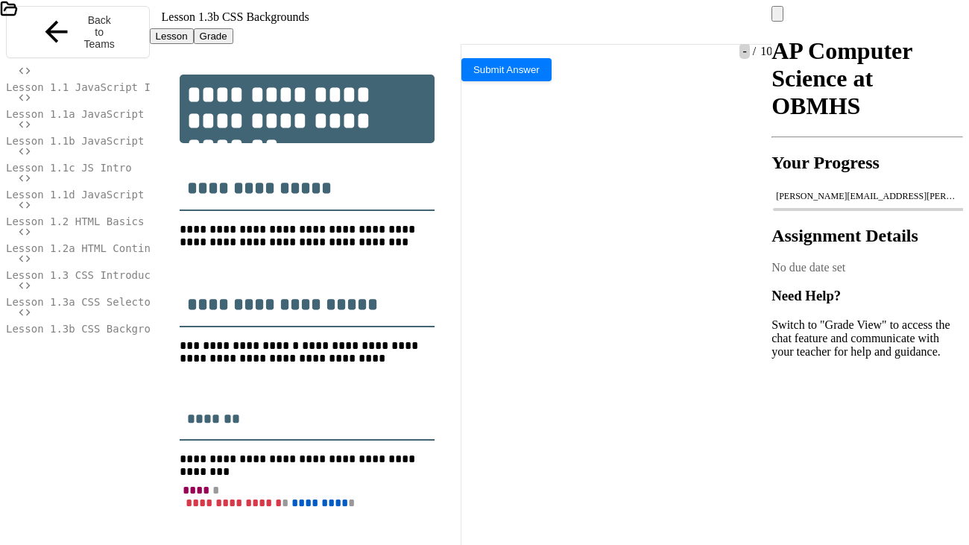
click at [475, 39] on icon at bounding box center [475, 39] width 0 height 0
drag, startPoint x: 250, startPoint y: 87, endPoint x: 187, endPoint y: 88, distance: 62.6
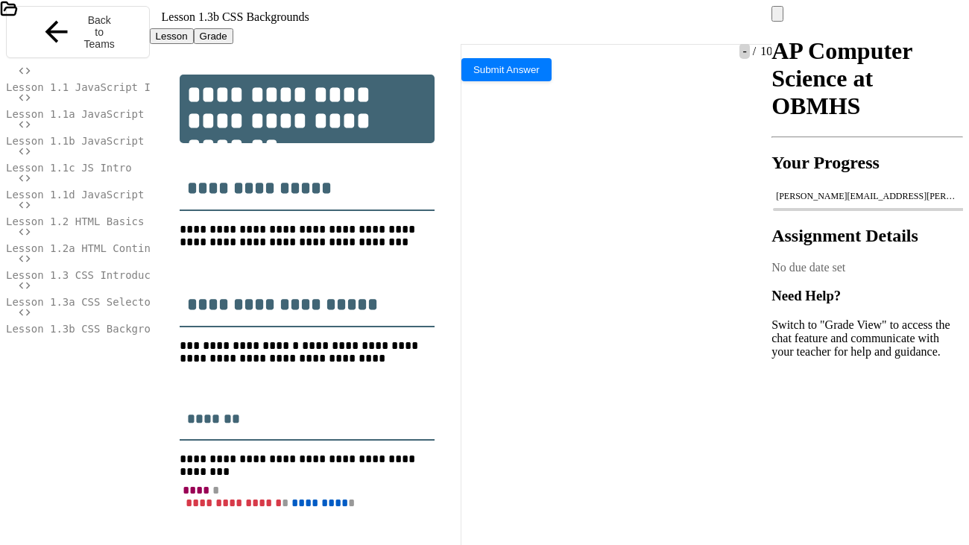
click at [479, 28] on div at bounding box center [477, 34] width 4 height 13
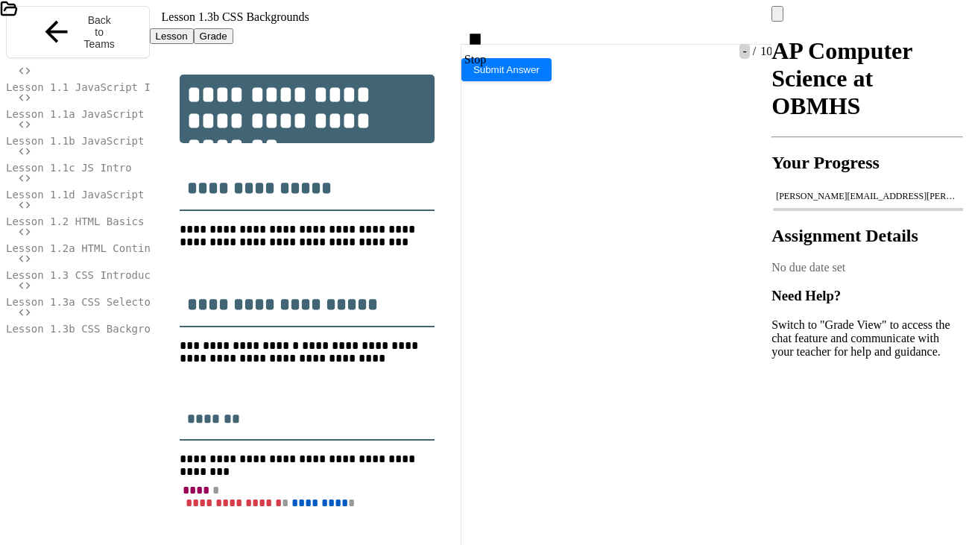
click at [490, 28] on div "Stop" at bounding box center [476, 47] width 25 height 38
click at [475, 39] on icon at bounding box center [475, 39] width 0 height 0
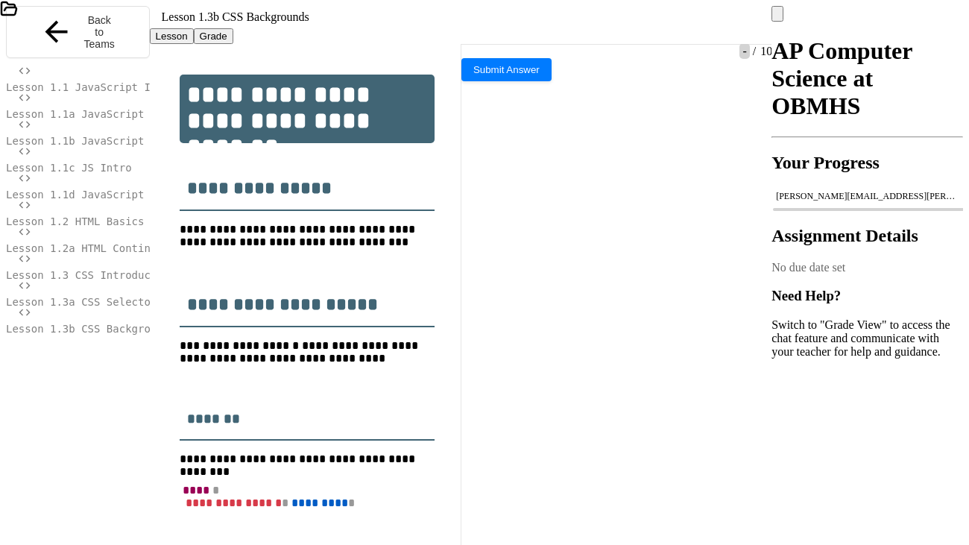
click at [489, 42] on icon at bounding box center [485, 47] width 8 height 10
click at [10, 7] on div at bounding box center [484, 24] width 969 height 49
click at [24, 49] on div "index.html" at bounding box center [242, 55] width 484 height 13
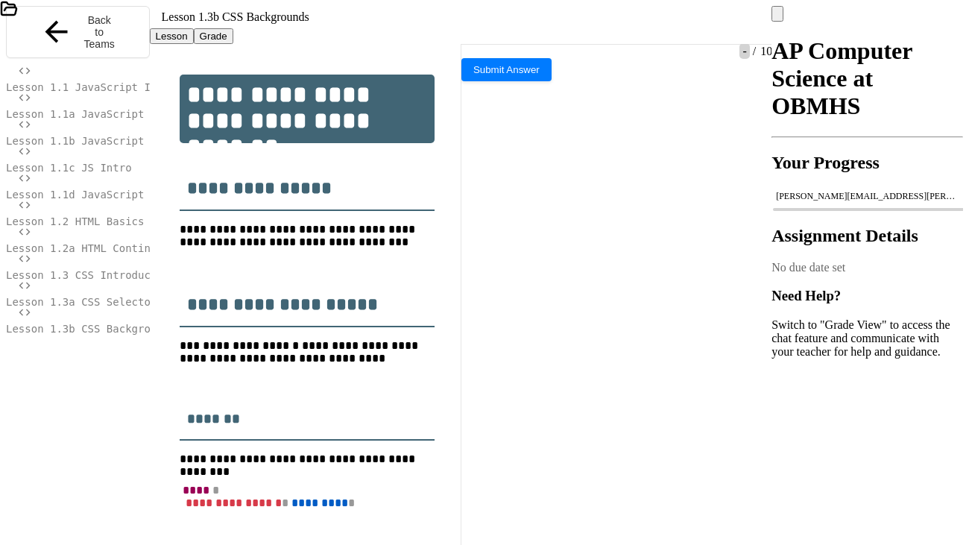
drag, startPoint x: 261, startPoint y: 206, endPoint x: 64, endPoint y: 213, distance: 196.9
drag, startPoint x: 212, startPoint y: 225, endPoint x: 101, endPoint y: 227, distance: 111.1
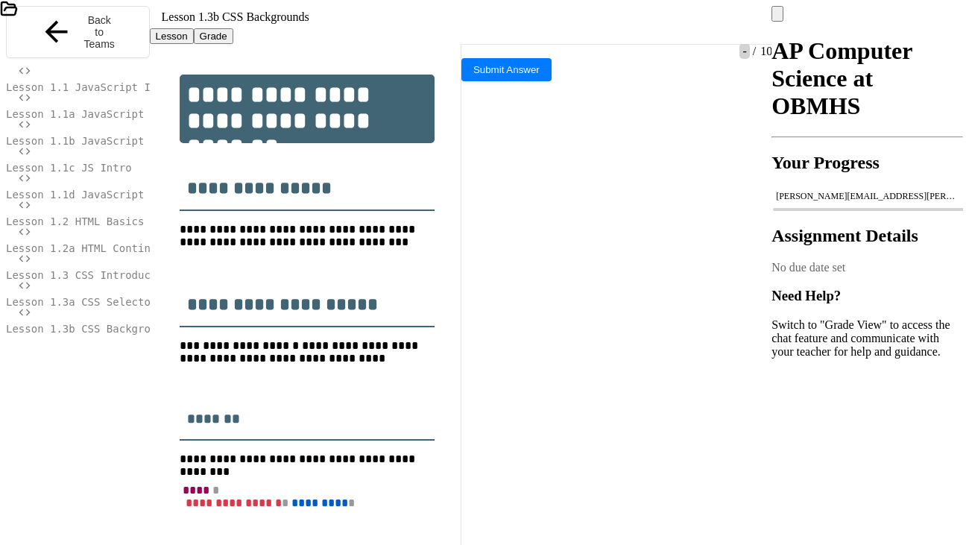
drag, startPoint x: 217, startPoint y: 241, endPoint x: 102, endPoint y: 241, distance: 114.8
click at [476, 28] on div at bounding box center [477, 34] width 4 height 13
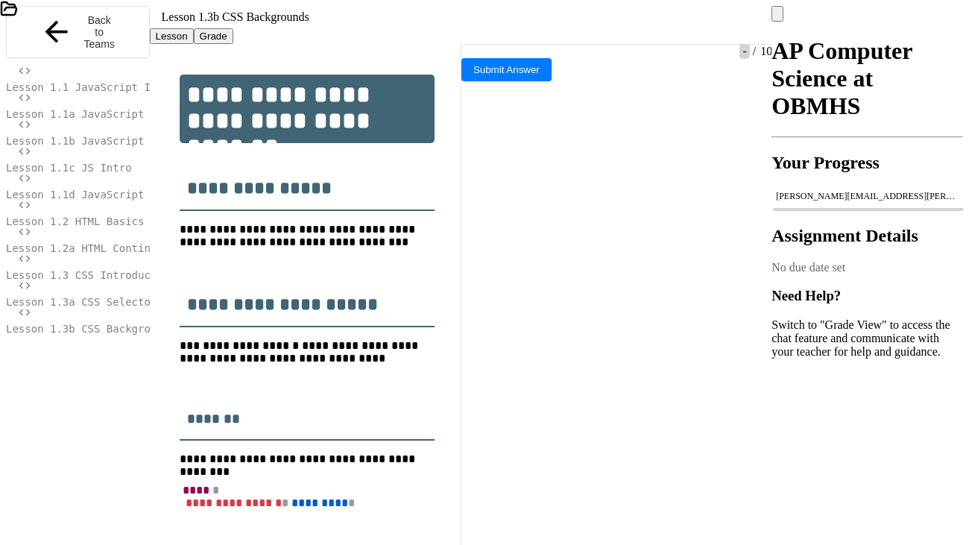
drag, startPoint x: 154, startPoint y: 85, endPoint x: 250, endPoint y: 92, distance: 96.4
drag, startPoint x: 156, startPoint y: 88, endPoint x: 215, endPoint y: 85, distance: 58.9
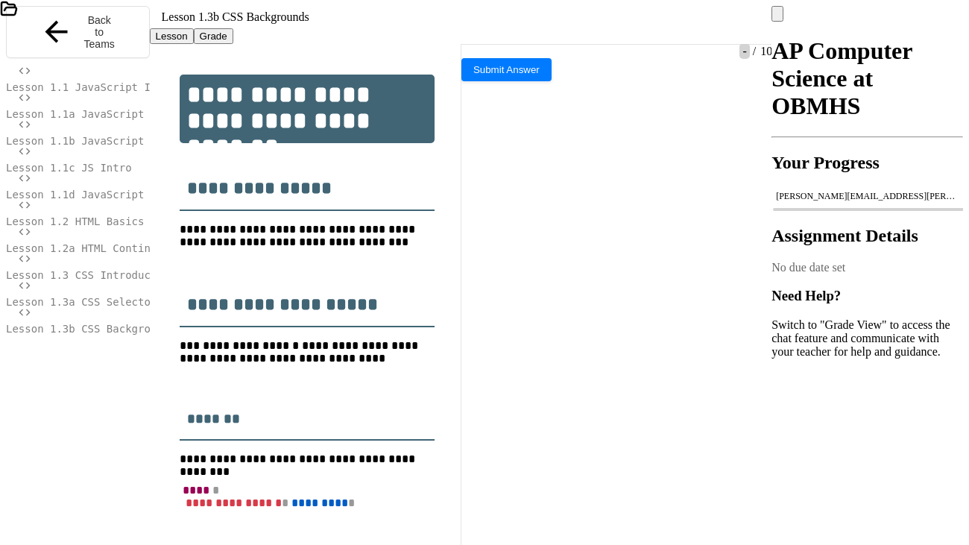
click at [479, 28] on div at bounding box center [477, 34] width 4 height 13
click at [25, 49] on div "index.html" at bounding box center [242, 55] width 484 height 13
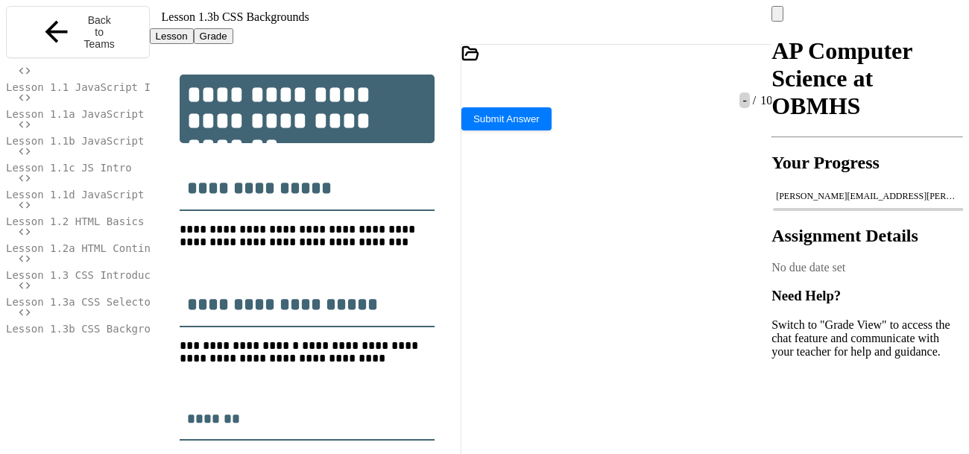
click at [757, 80] on icon at bounding box center [757, 80] width 0 height 0
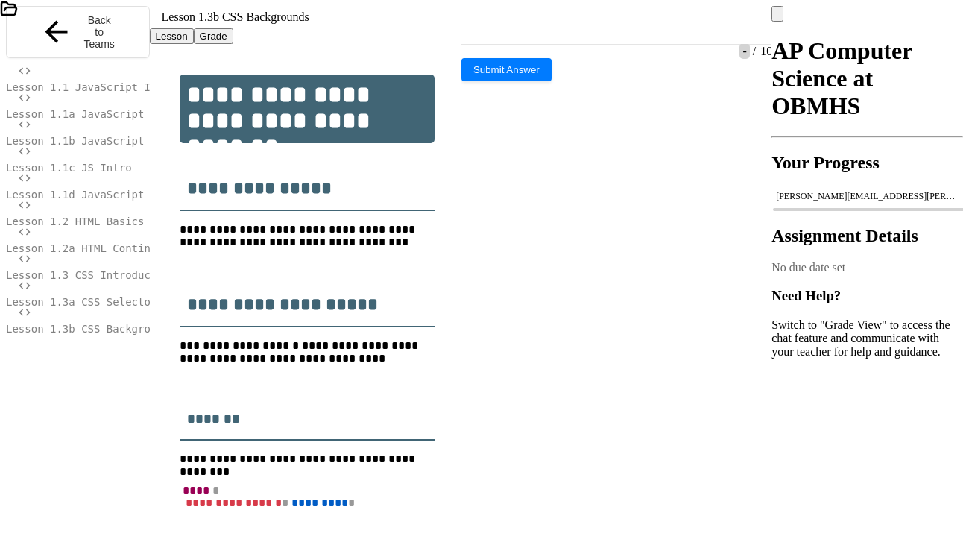
drag, startPoint x: 162, startPoint y: 186, endPoint x: 133, endPoint y: 182, distance: 29.3
drag, startPoint x: 139, startPoint y: 189, endPoint x: 89, endPoint y: 193, distance: 49.3
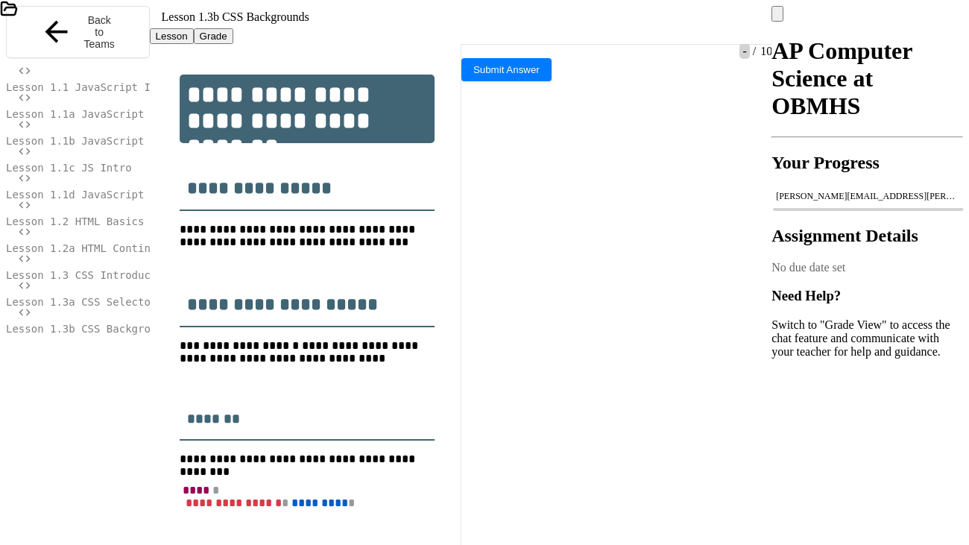
click at [475, 39] on icon at bounding box center [475, 39] width 0 height 0
click at [485, 35] on div at bounding box center [477, 35] width 19 height 28
click at [479, 28] on div at bounding box center [477, 34] width 4 height 13
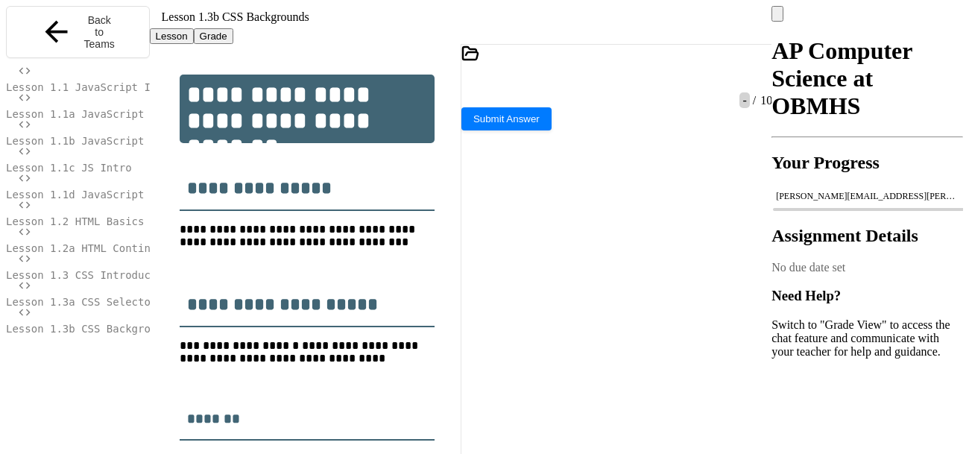
click at [757, 80] on icon at bounding box center [757, 80] width 0 height 0
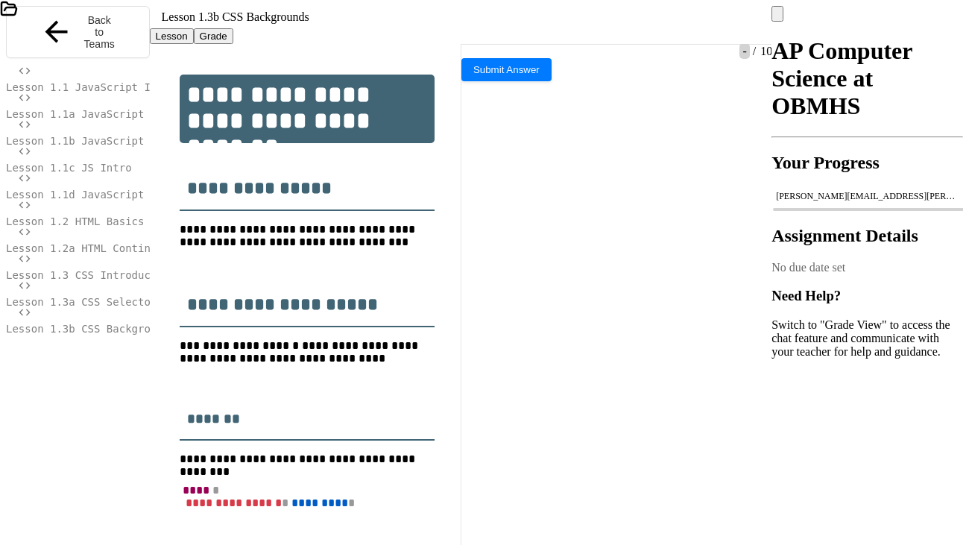
click at [154, 28] on div at bounding box center [477, 35] width 954 height 28
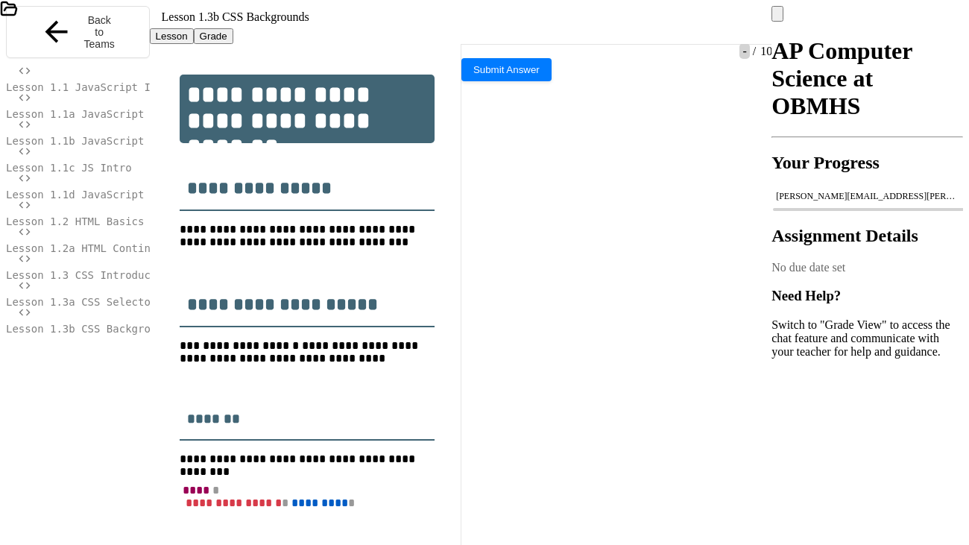
click at [475, 39] on icon at bounding box center [475, 39] width 0 height 0
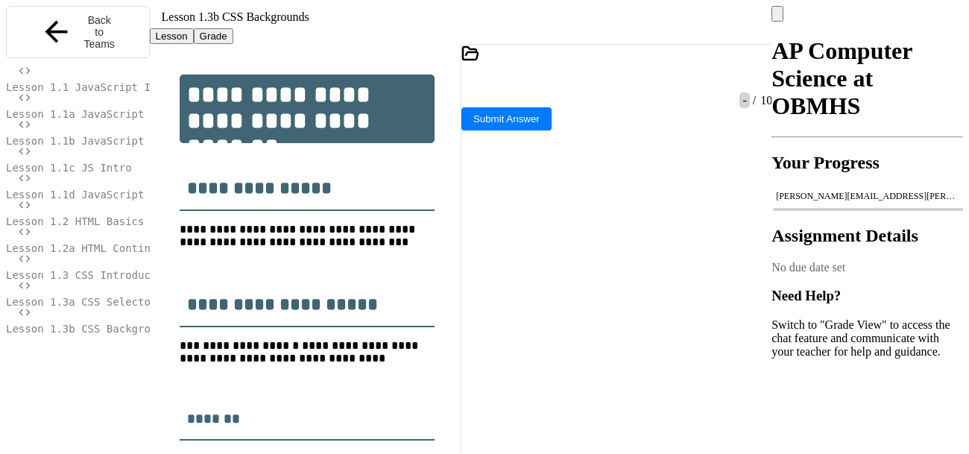
click at [757, 80] on icon at bounding box center [757, 80] width 0 height 0
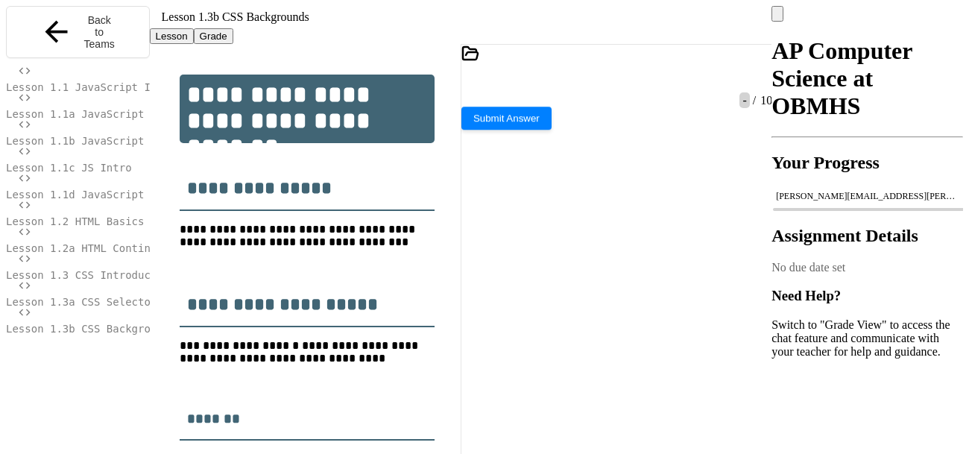
click at [551, 130] on button "Submit Answer" at bounding box center [506, 118] width 90 height 23
